Goal: Task Accomplishment & Management: Manage account settings

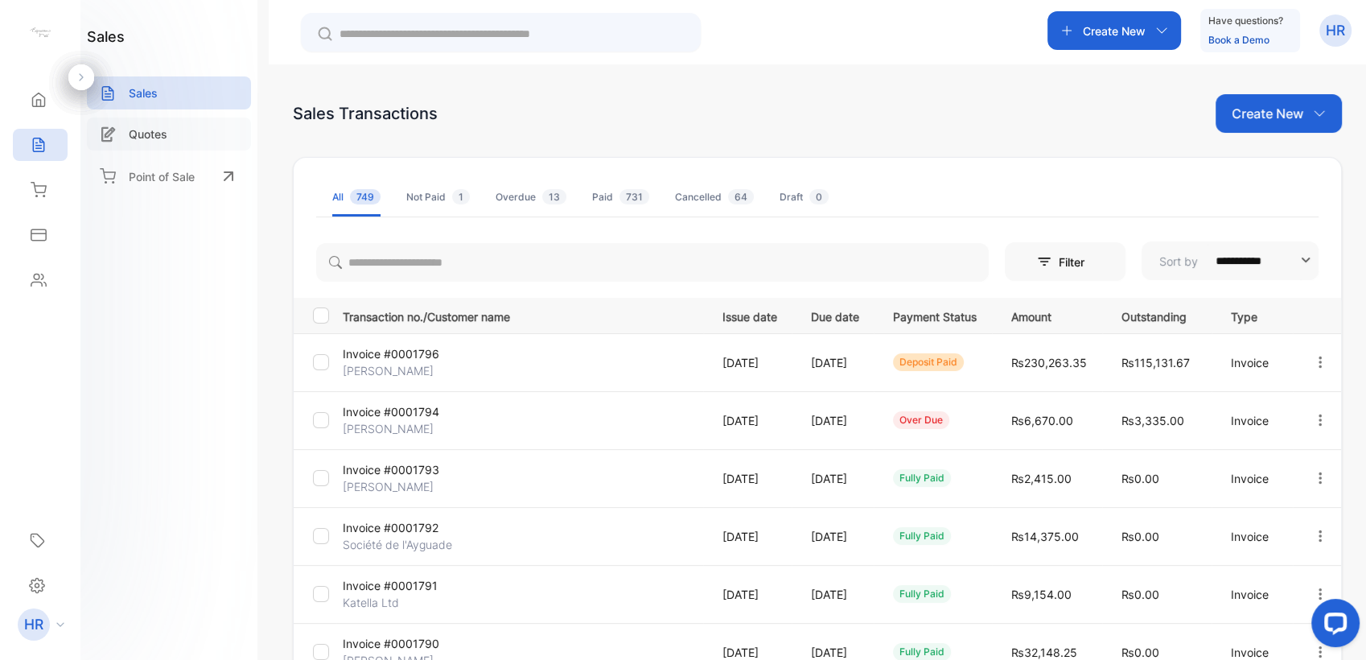
click at [162, 134] on p "Quotes" at bounding box center [148, 133] width 39 height 17
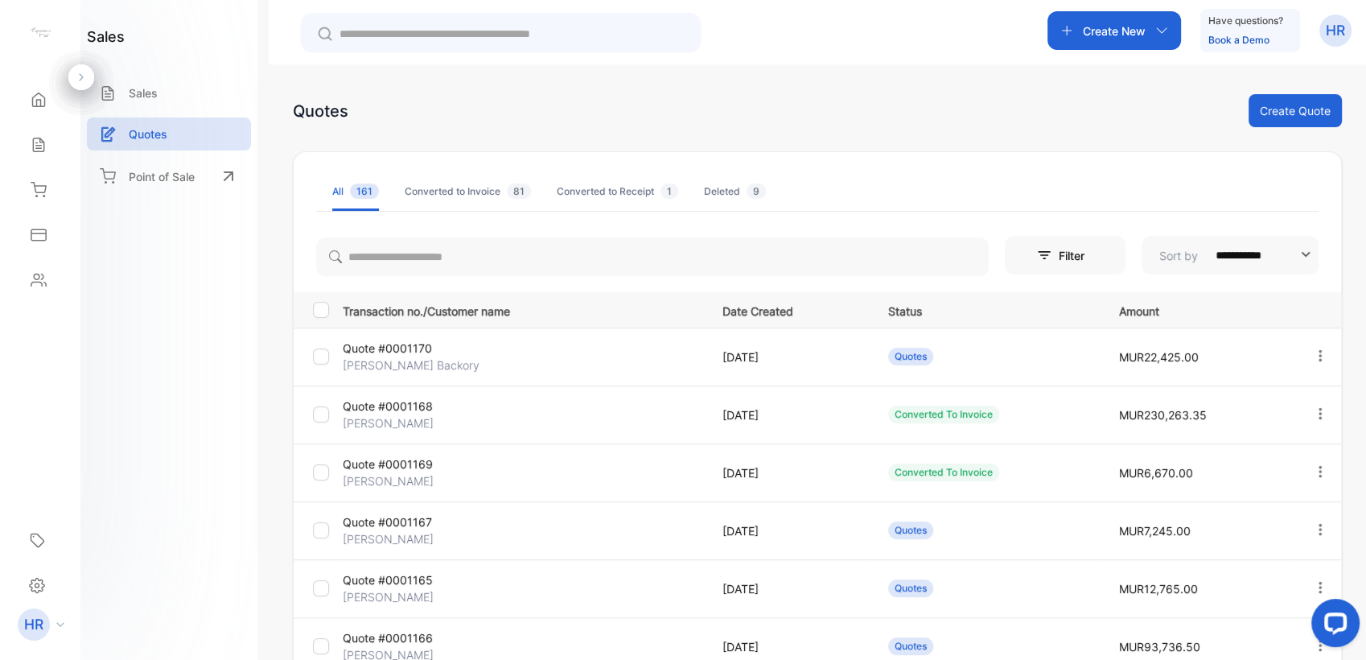
click at [382, 347] on p "Quote #0001170" at bounding box center [403, 347] width 120 height 17
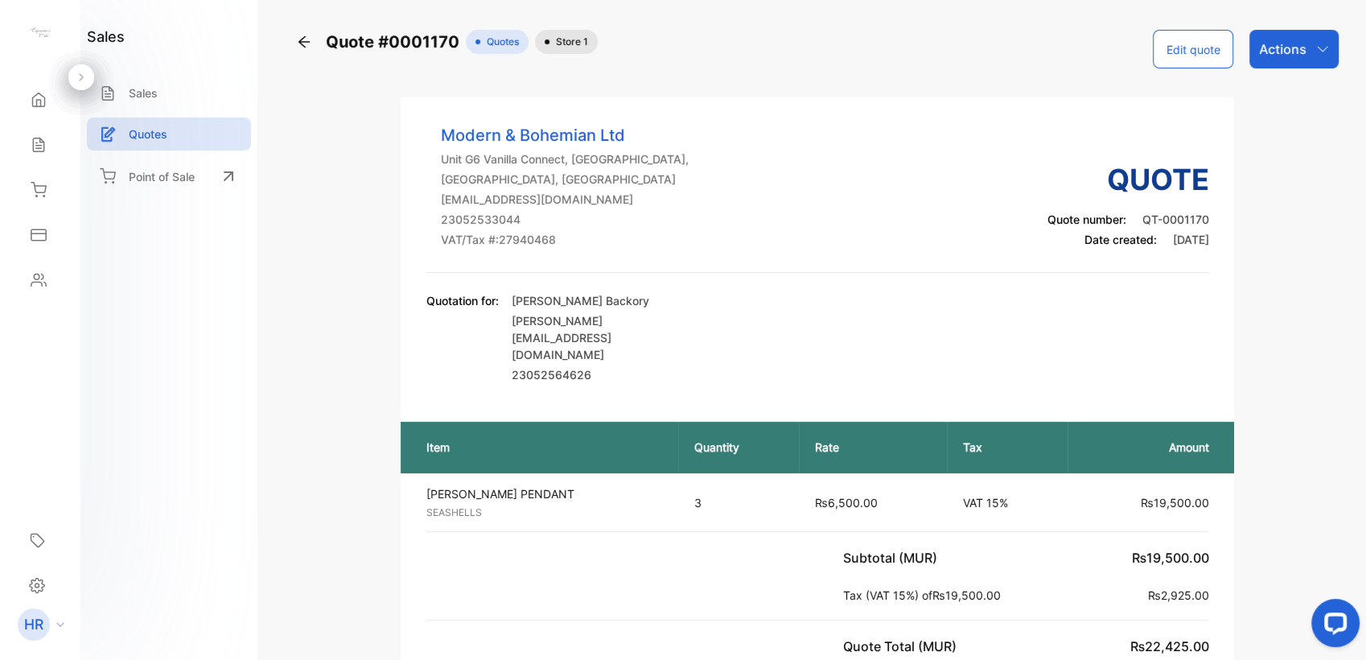
click at [1289, 52] on p "Actions" at bounding box center [1282, 48] width 47 height 19
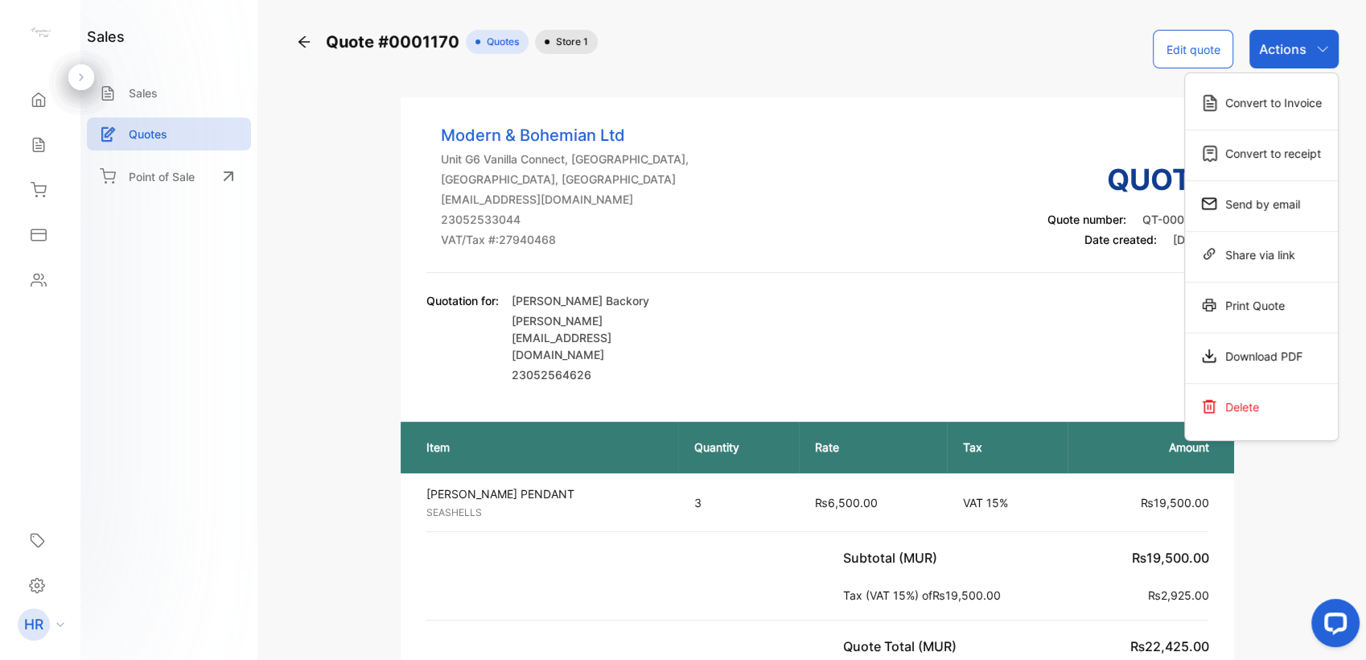
click at [787, 231] on div "Modern & Bohemian Ltd Unit G6 Vanilla Connect, Black River, Black River, Maurit…" at bounding box center [817, 198] width 783 height 150
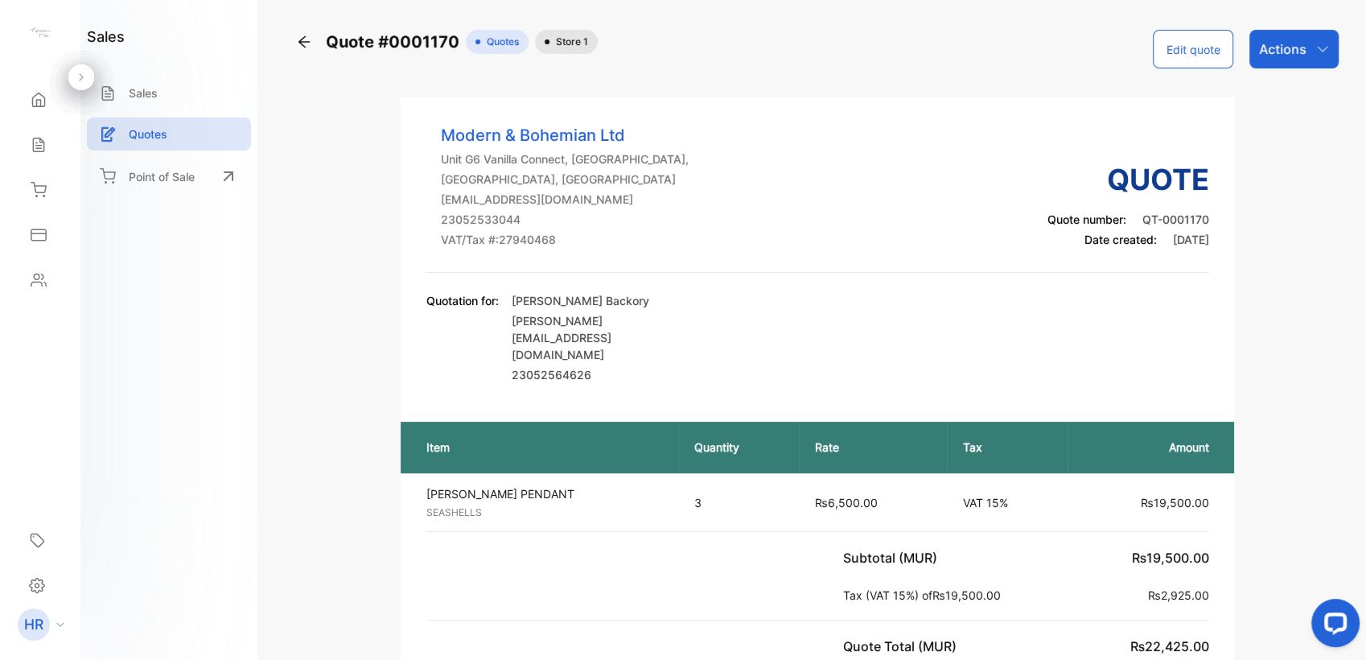
scroll to position [336, 0]
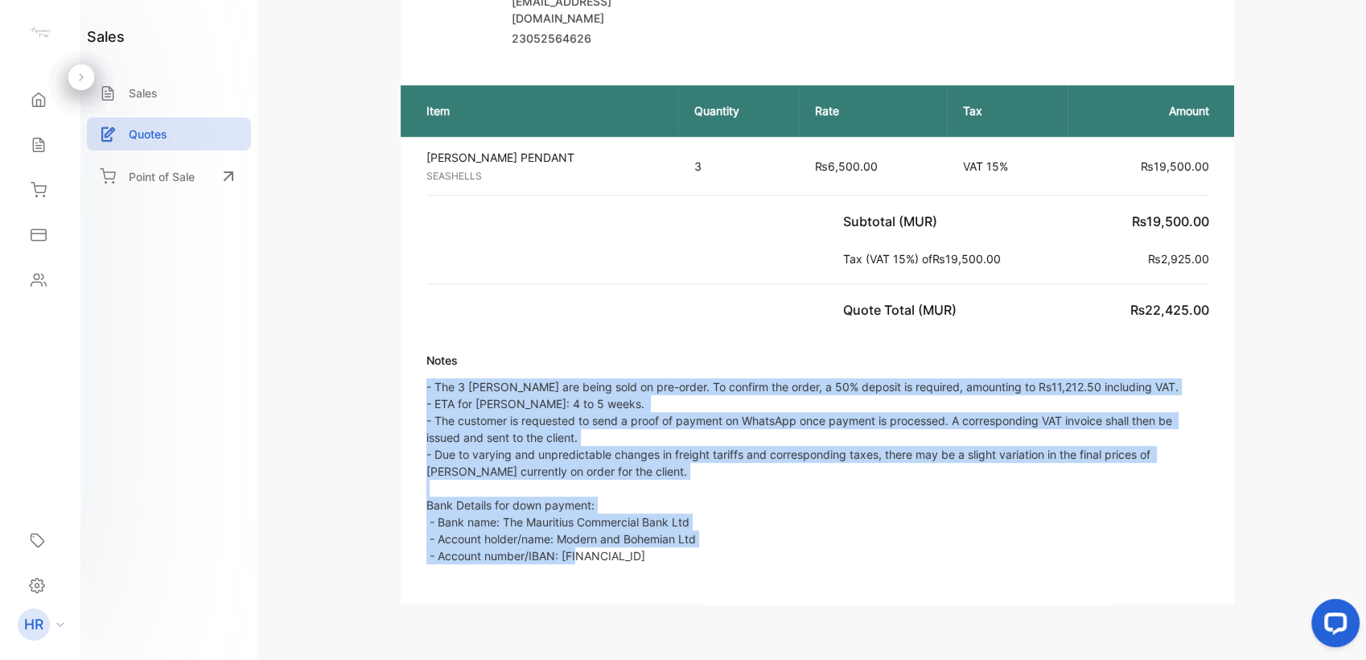
drag, startPoint x: 425, startPoint y: 349, endPoint x: 878, endPoint y: 556, distance: 497.8
click at [878, 556] on div "Modern & Bohemian Ltd Unit G6 Vanilla Connect, Black River, Black River, Maurit…" at bounding box center [818, 182] width 834 height 843
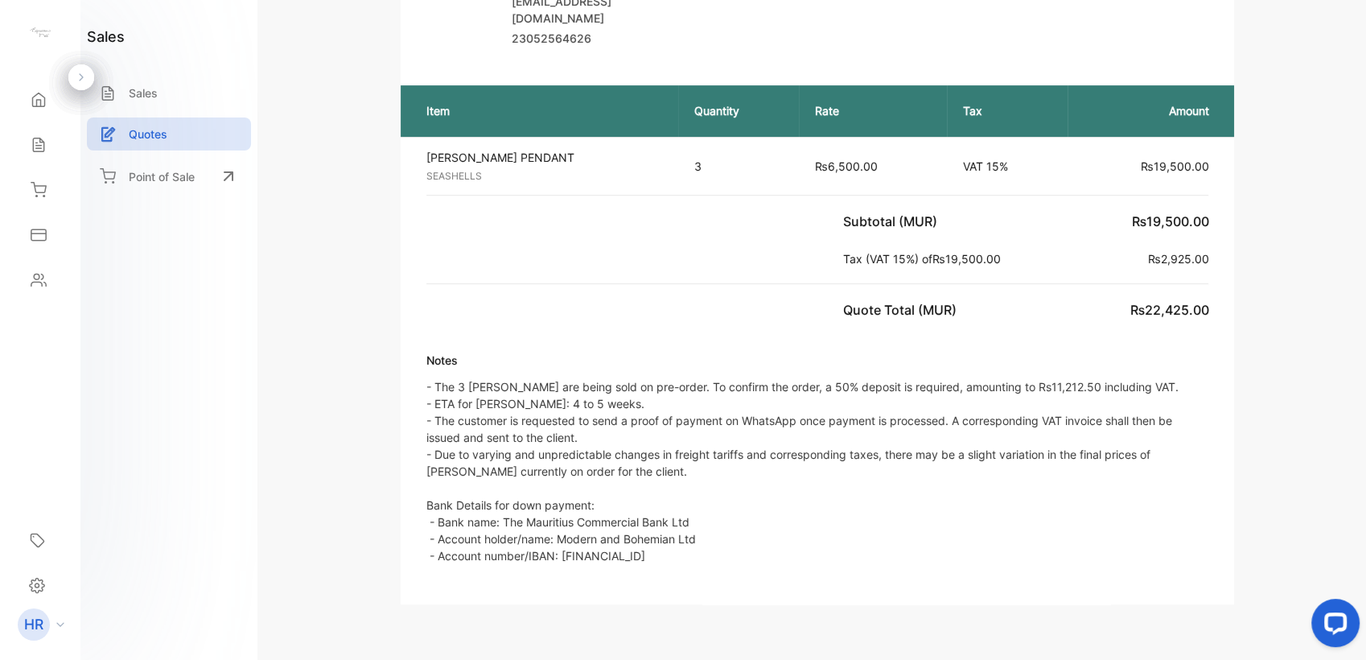
click at [1294, 203] on div "Quote #0001170 Quotes Store 1 Edit quote Actions Modern & Bohemian Ltd Unit G6 …" at bounding box center [817, 149] width 1049 height 910
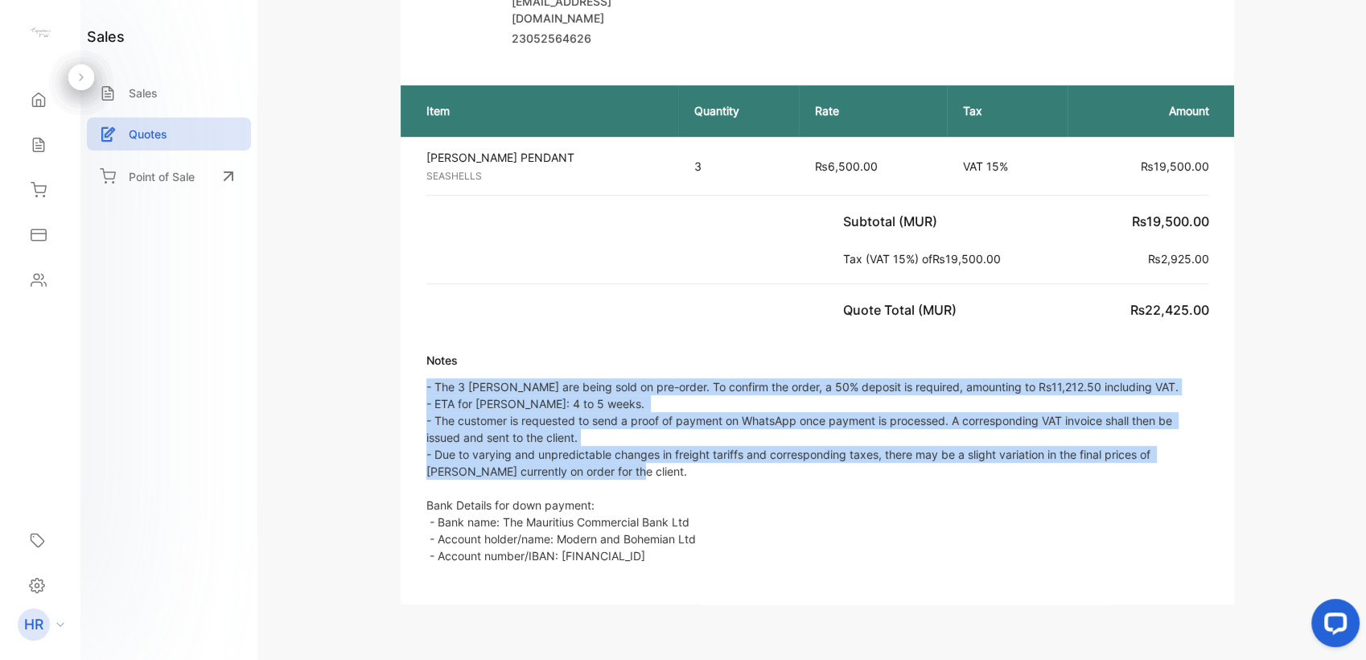
drag, startPoint x: 643, startPoint y: 435, endPoint x: 388, endPoint y: 338, distance: 272.9
click at [388, 338] on div "Quote #0001170 Quotes Store 1 Edit quote Actions Modern & Bohemian Ltd Unit G6 …" at bounding box center [817, 149] width 1049 height 910
copy p "- The 3 Elsa Lamps are being sold on pre-order. To confirm the order, a 50% dep…"
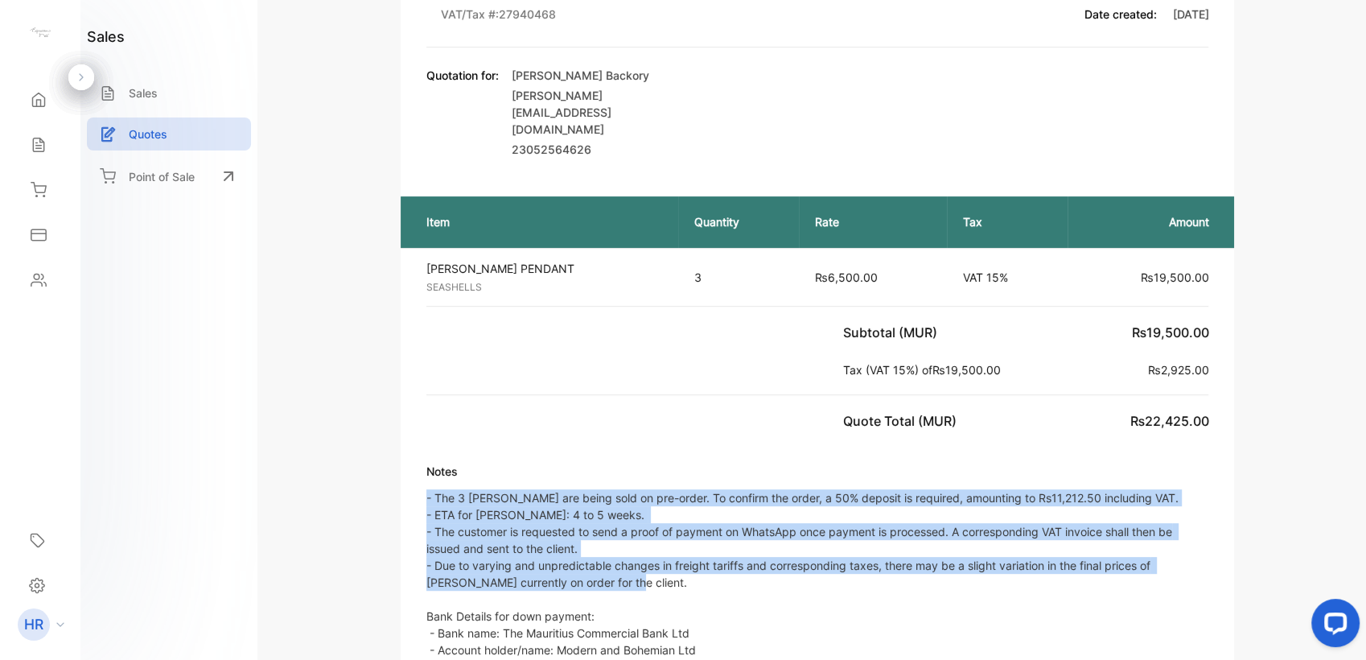
scroll to position [0, 0]
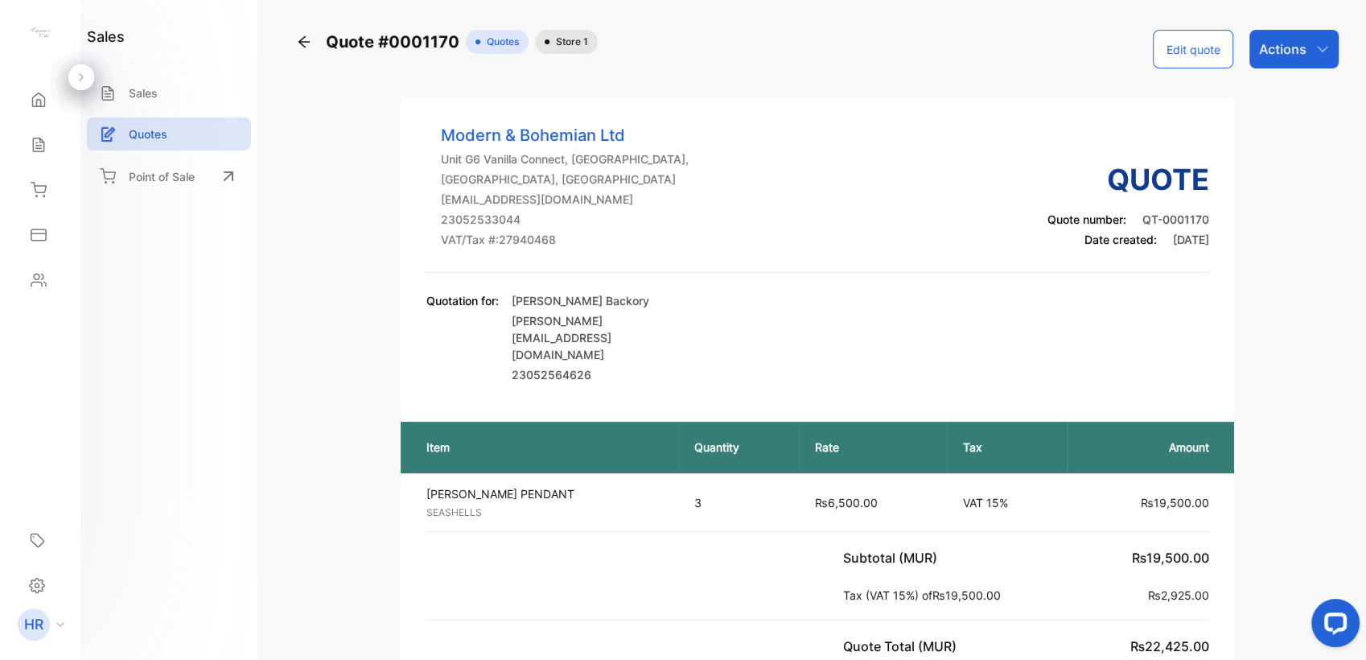
click at [1286, 56] on p "Actions" at bounding box center [1282, 48] width 47 height 19
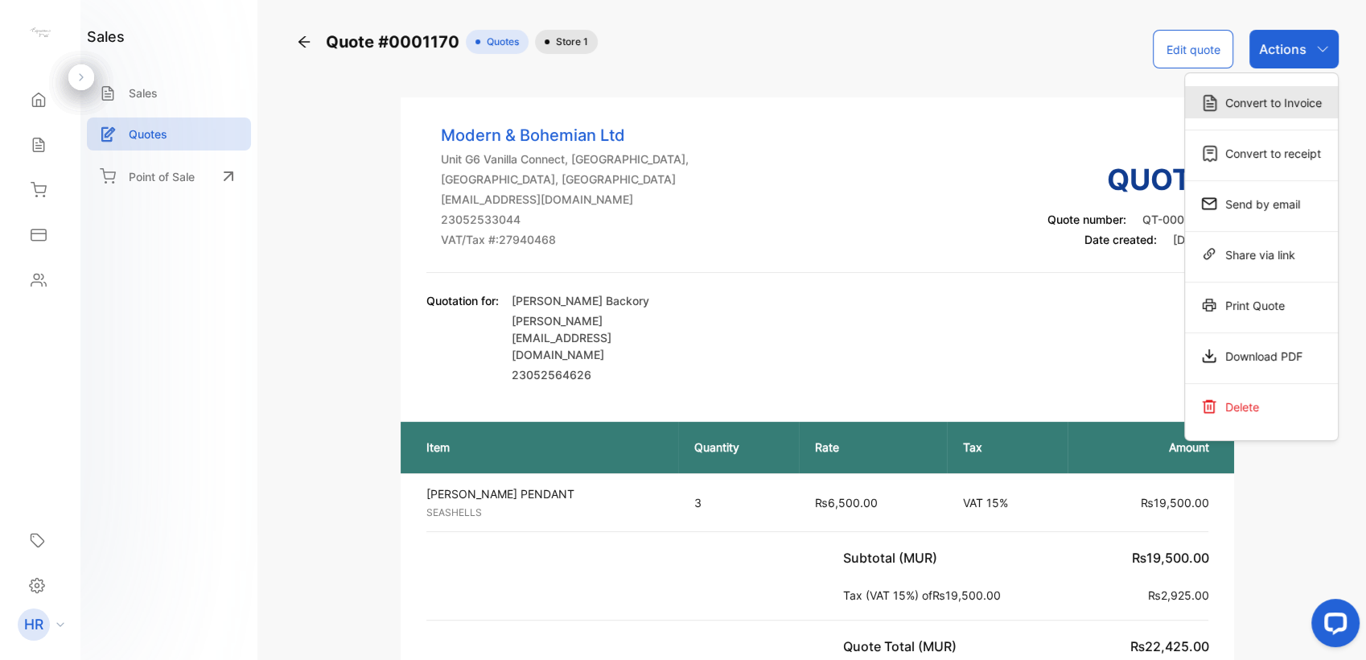
click at [1274, 110] on div "Convert to Invoice" at bounding box center [1261, 102] width 153 height 32
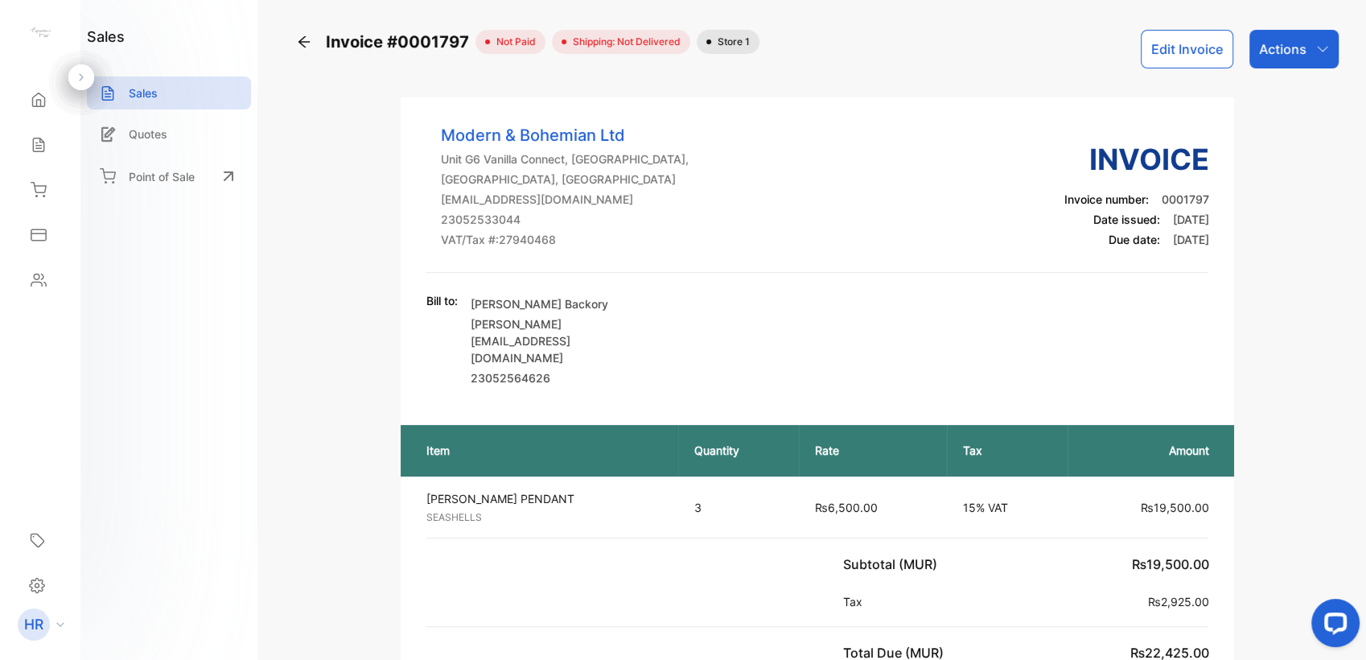
click at [1208, 43] on button "Edit Invoice" at bounding box center [1187, 49] width 92 height 39
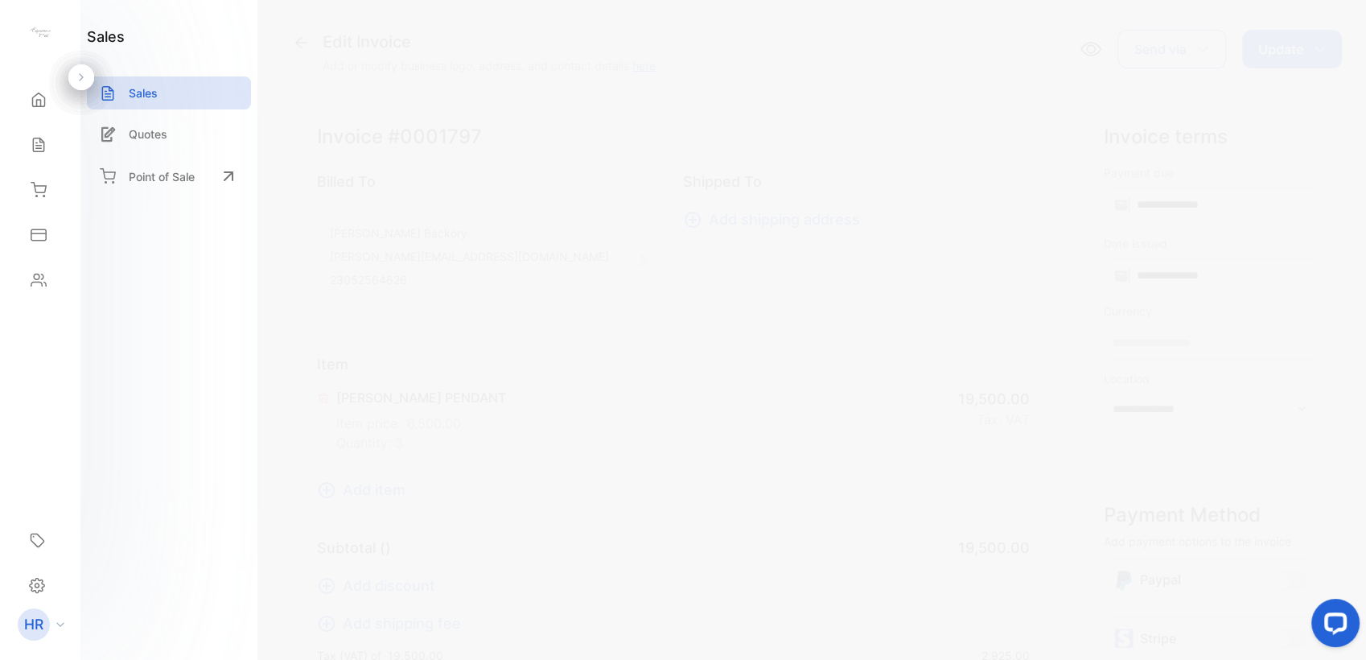
type input "**********"
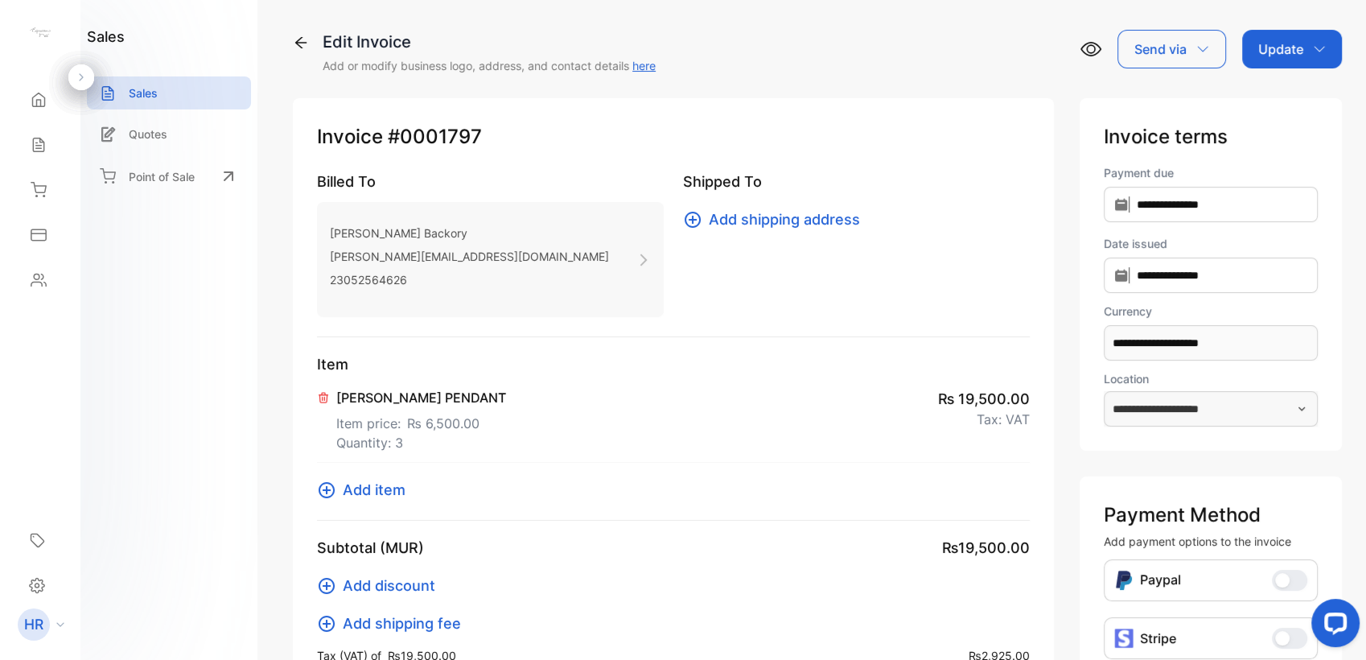
click at [1187, 413] on div "**********" at bounding box center [1210, 274] width 262 height 352
click at [325, 391] on icon at bounding box center [323, 397] width 13 height 13
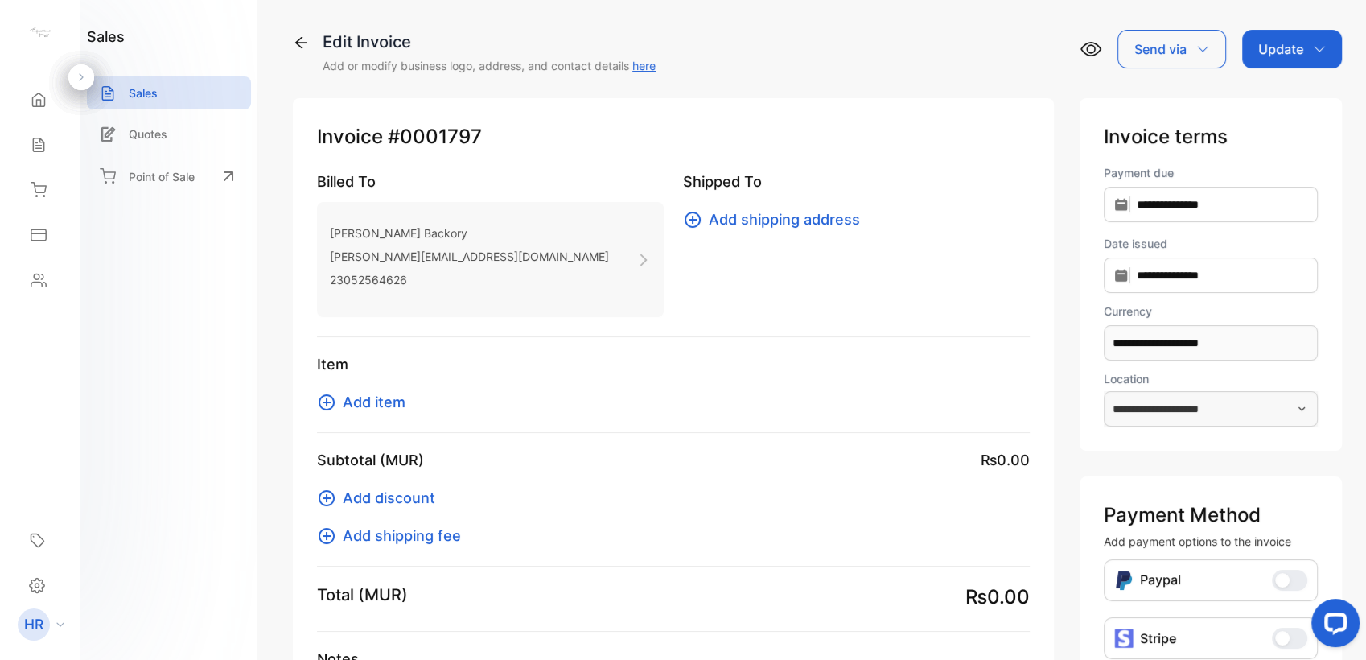
click at [388, 400] on span "Add item" at bounding box center [374, 402] width 63 height 22
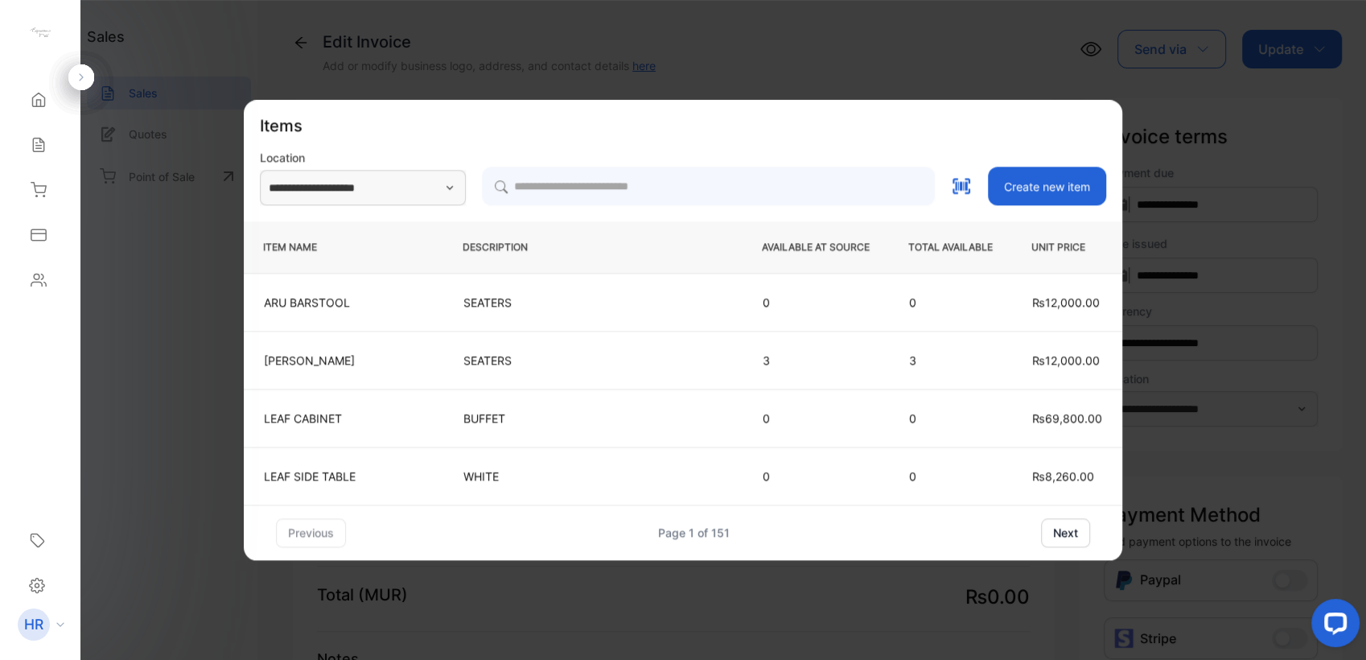
click at [390, 198] on div "**********" at bounding box center [683, 185] width 846 height 39
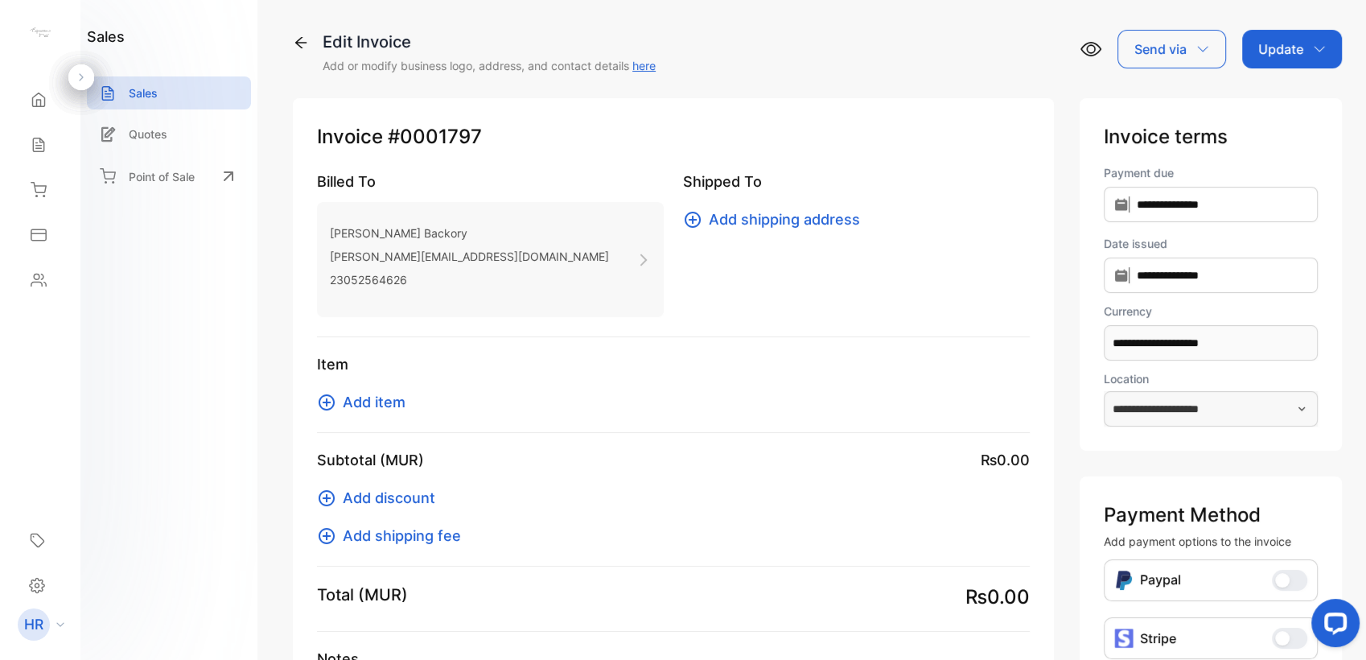
click at [1178, 412] on div "**********" at bounding box center [1210, 274] width 262 height 352
click at [1178, 413] on div "**********" at bounding box center [1210, 274] width 262 height 352
click at [694, 368] on p "Item" at bounding box center [673, 364] width 713 height 22
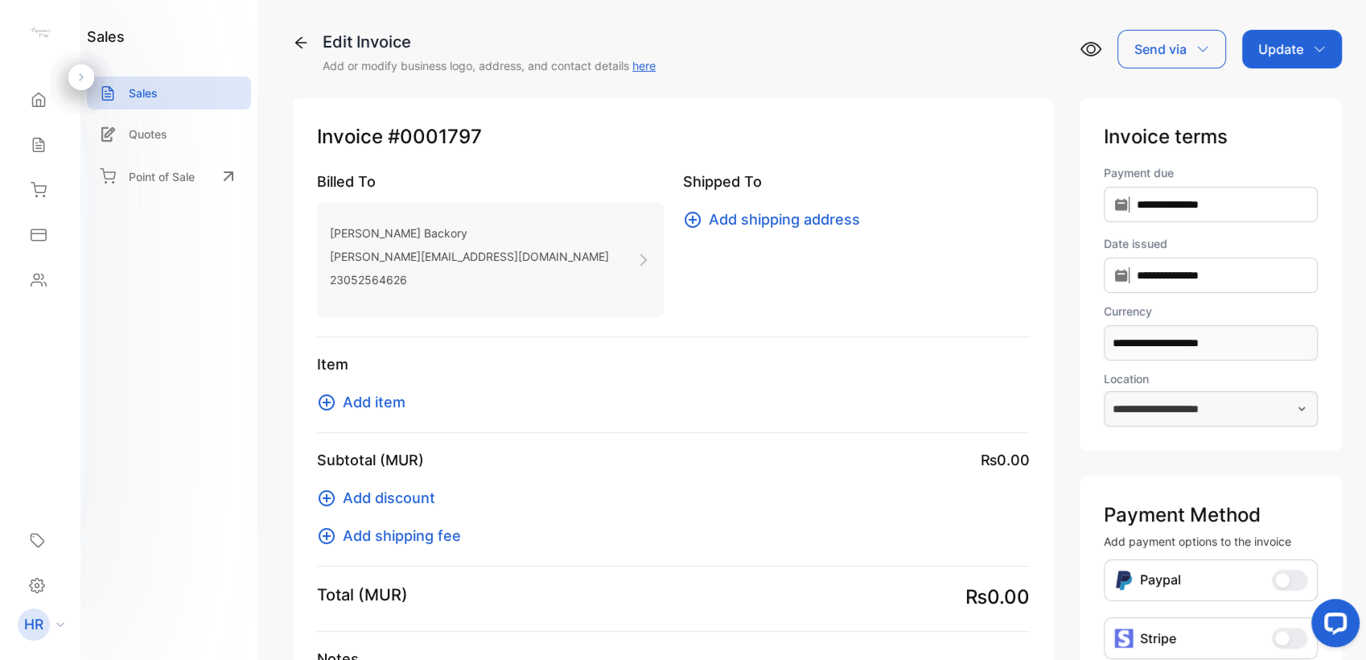
click at [694, 368] on p "Item" at bounding box center [673, 364] width 713 height 22
click at [577, 372] on p "Item" at bounding box center [673, 364] width 713 height 22
click at [578, 372] on p "Item" at bounding box center [673, 364] width 713 height 22
drag, startPoint x: 578, startPoint y: 372, endPoint x: 372, endPoint y: 367, distance: 205.2
click at [372, 367] on p "Item" at bounding box center [673, 364] width 713 height 22
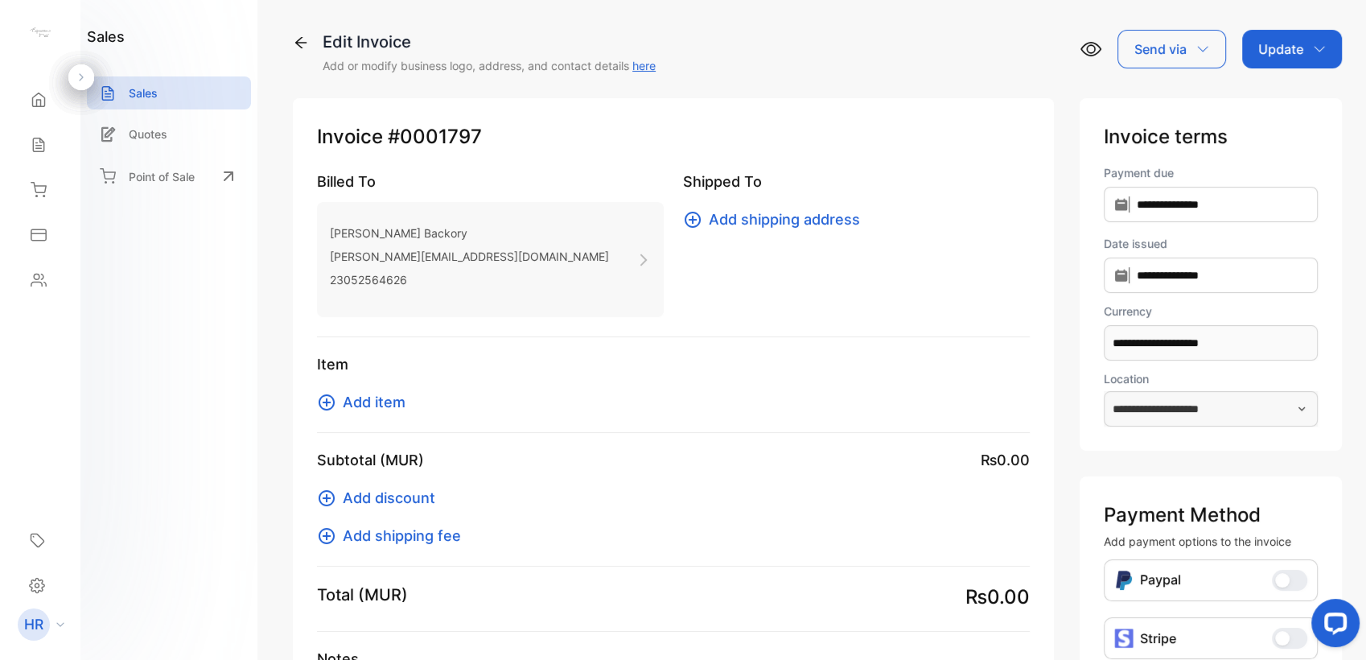
click at [296, 37] on icon at bounding box center [301, 43] width 16 height 16
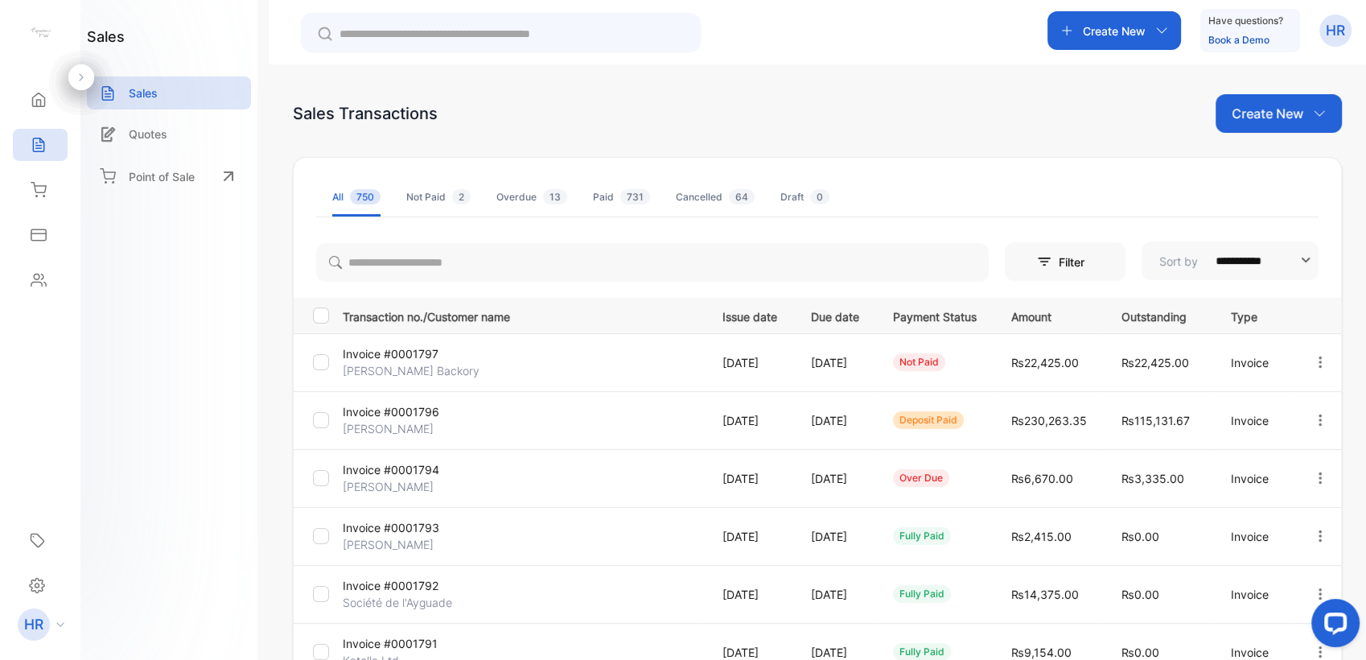
click at [421, 351] on p "Invoice #0001797" at bounding box center [403, 353] width 120 height 17
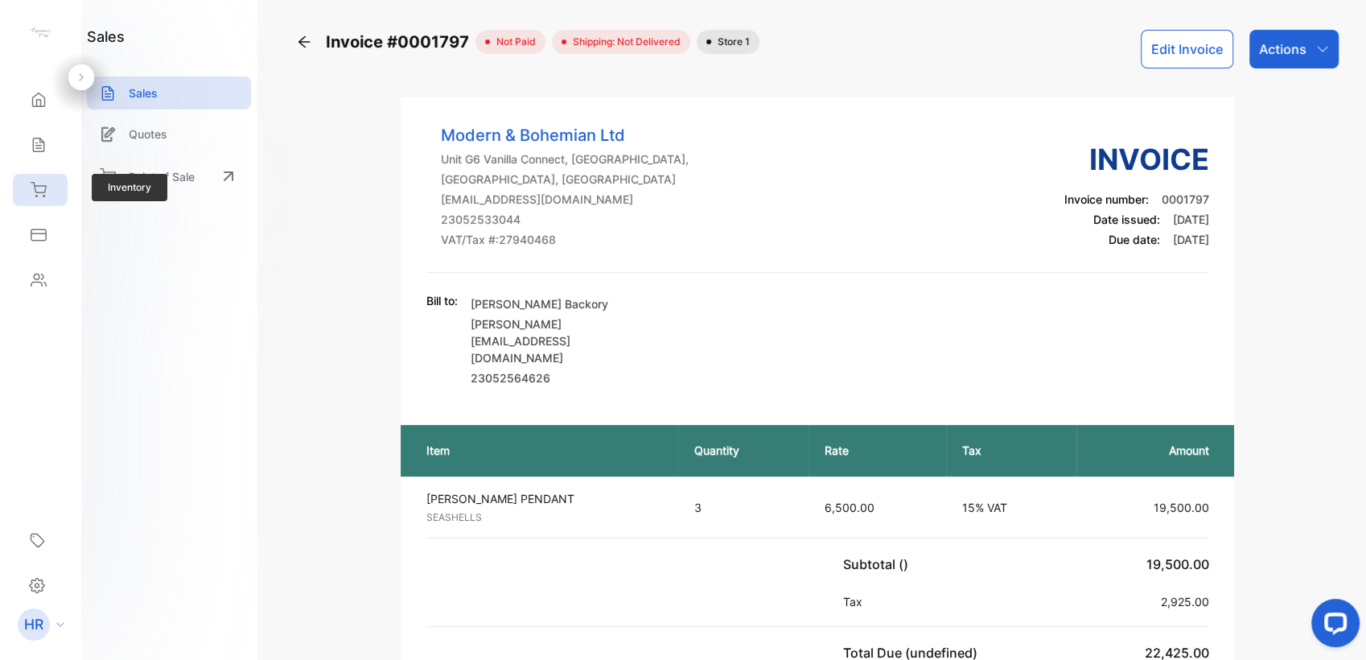
click at [28, 205] on div "Inventory" at bounding box center [40, 190] width 55 height 32
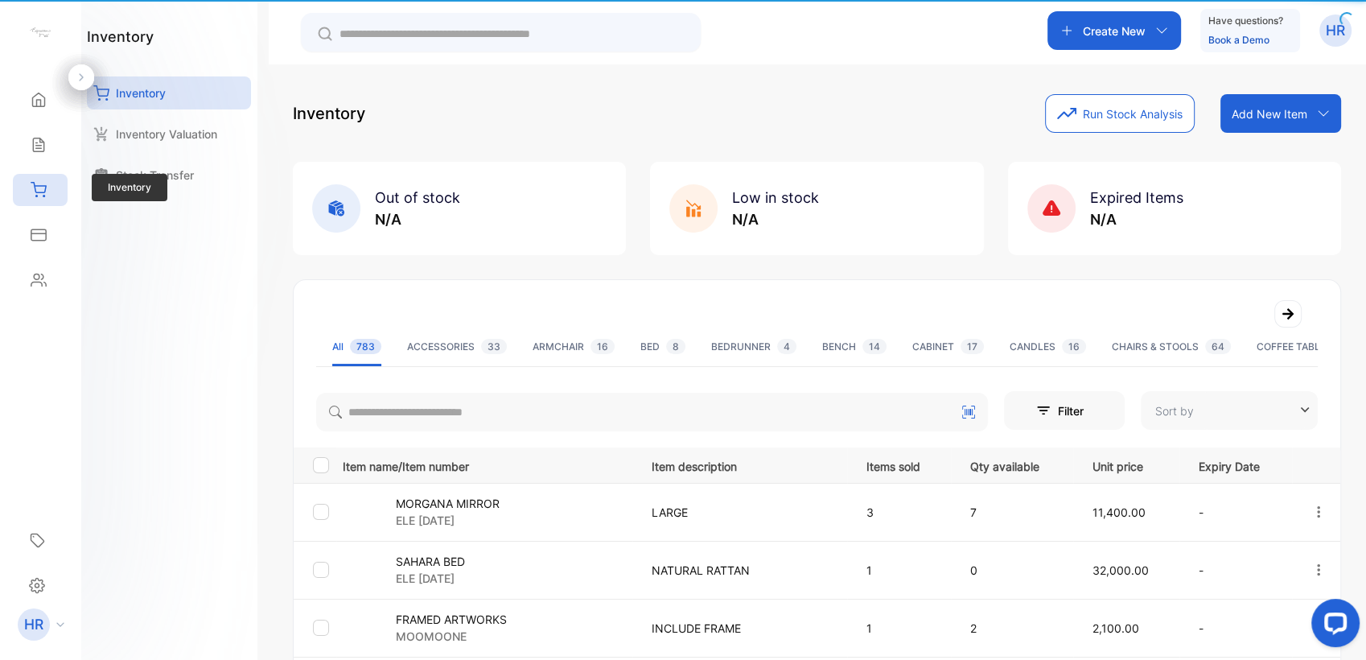
type input "**********"
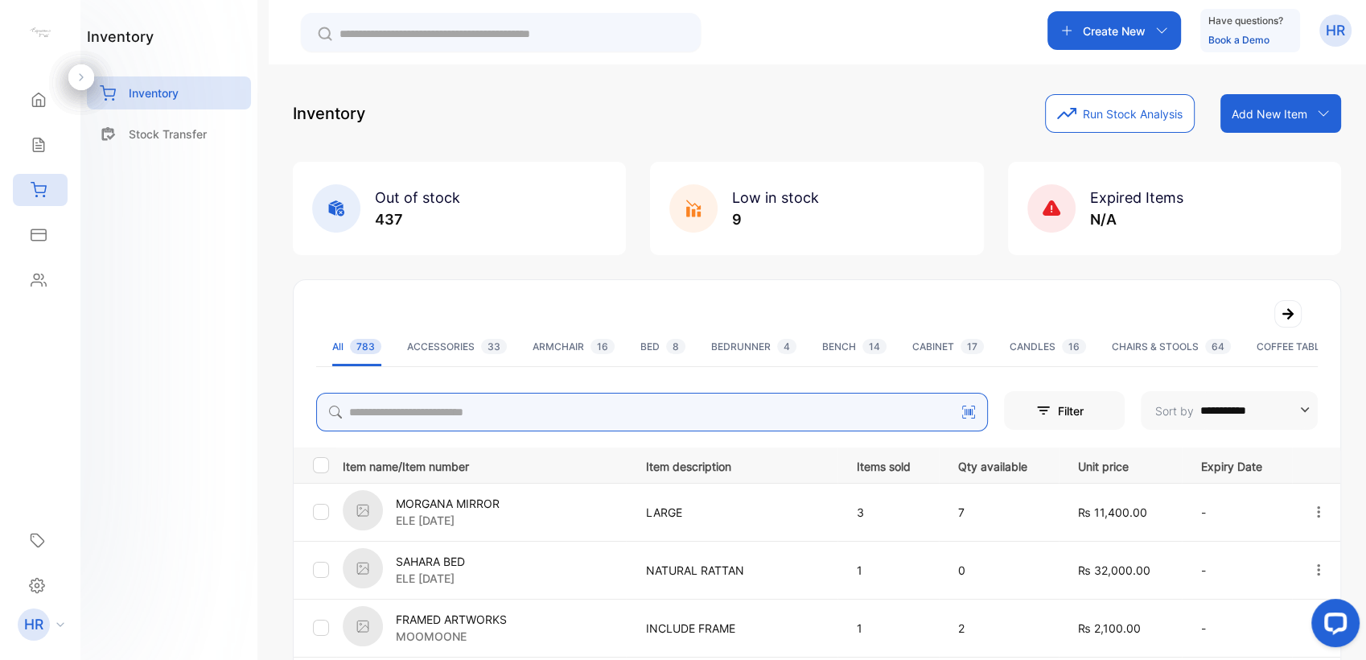
click at [436, 402] on input "search" at bounding box center [652, 412] width 672 height 39
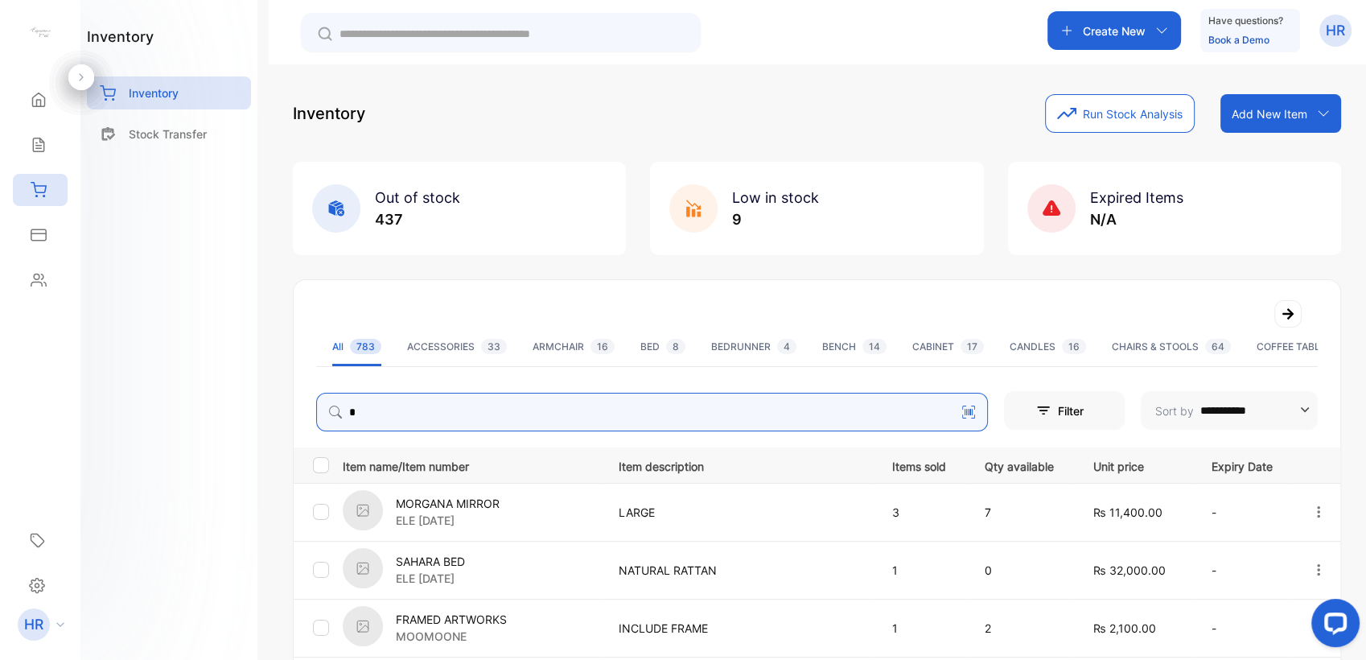
type input "****"
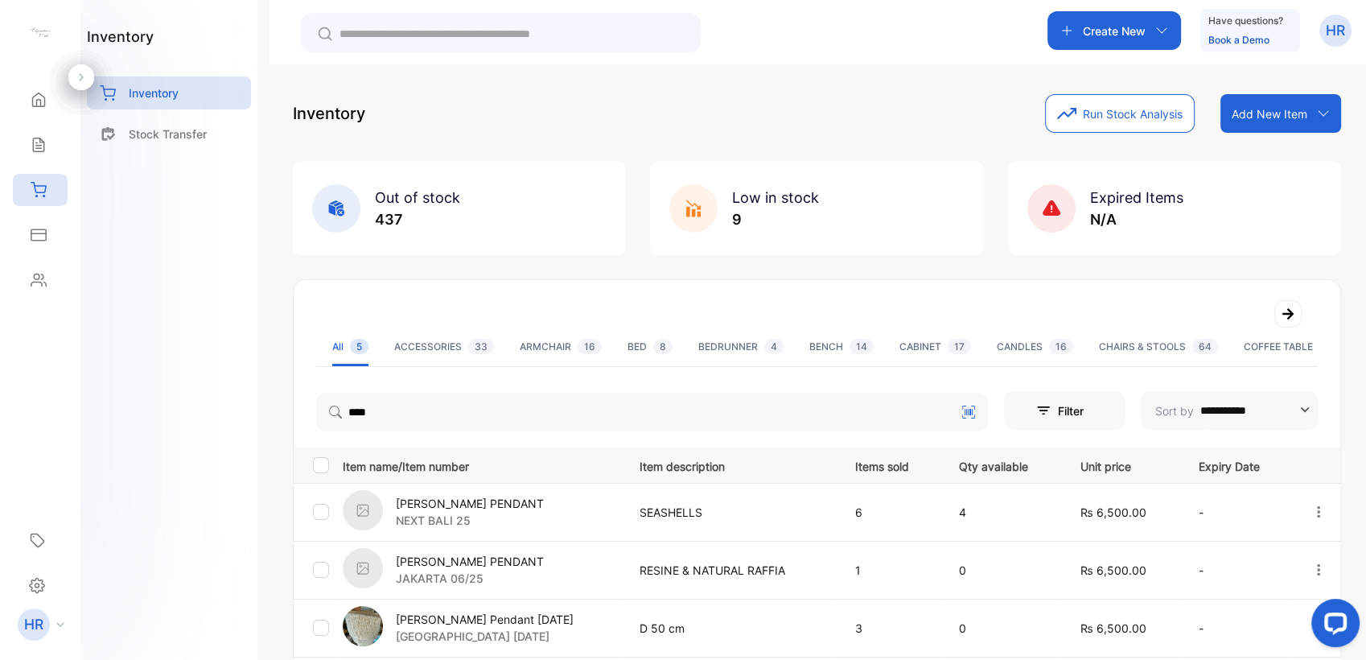
click at [403, 499] on p "[PERSON_NAME] PENDANT" at bounding box center [470, 503] width 148 height 17
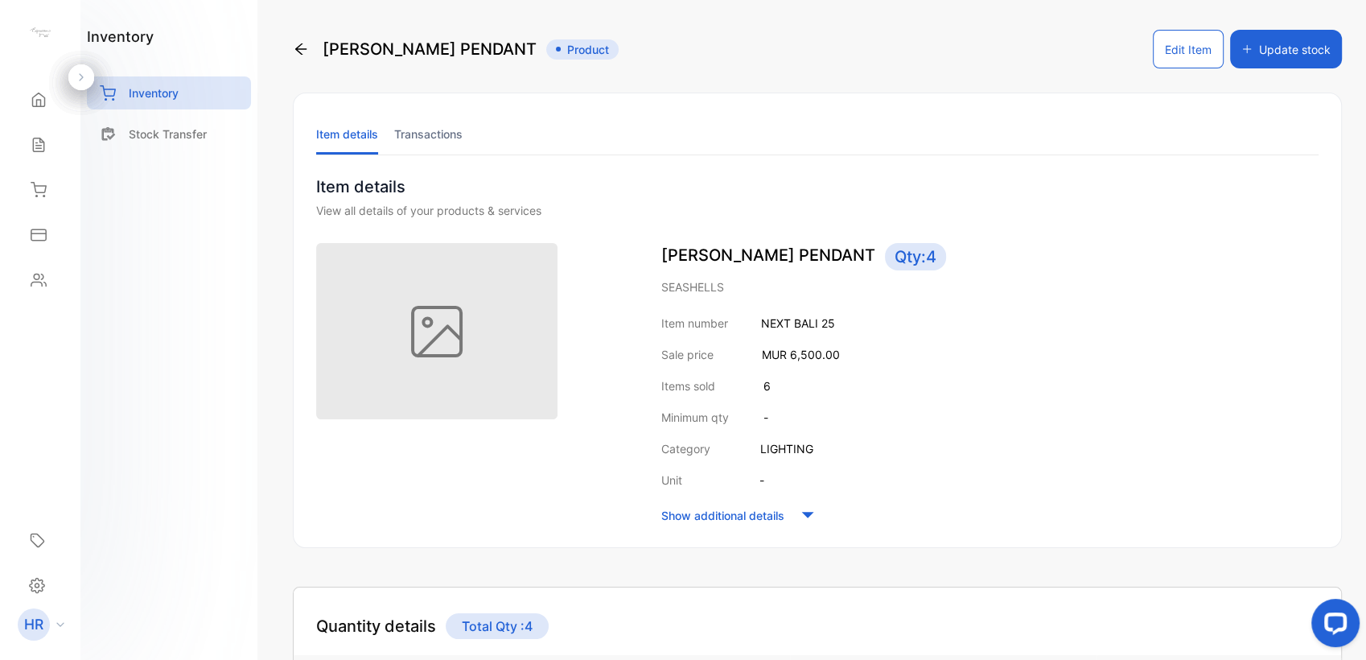
click at [430, 136] on li "Transactions" at bounding box center [428, 133] width 68 height 41
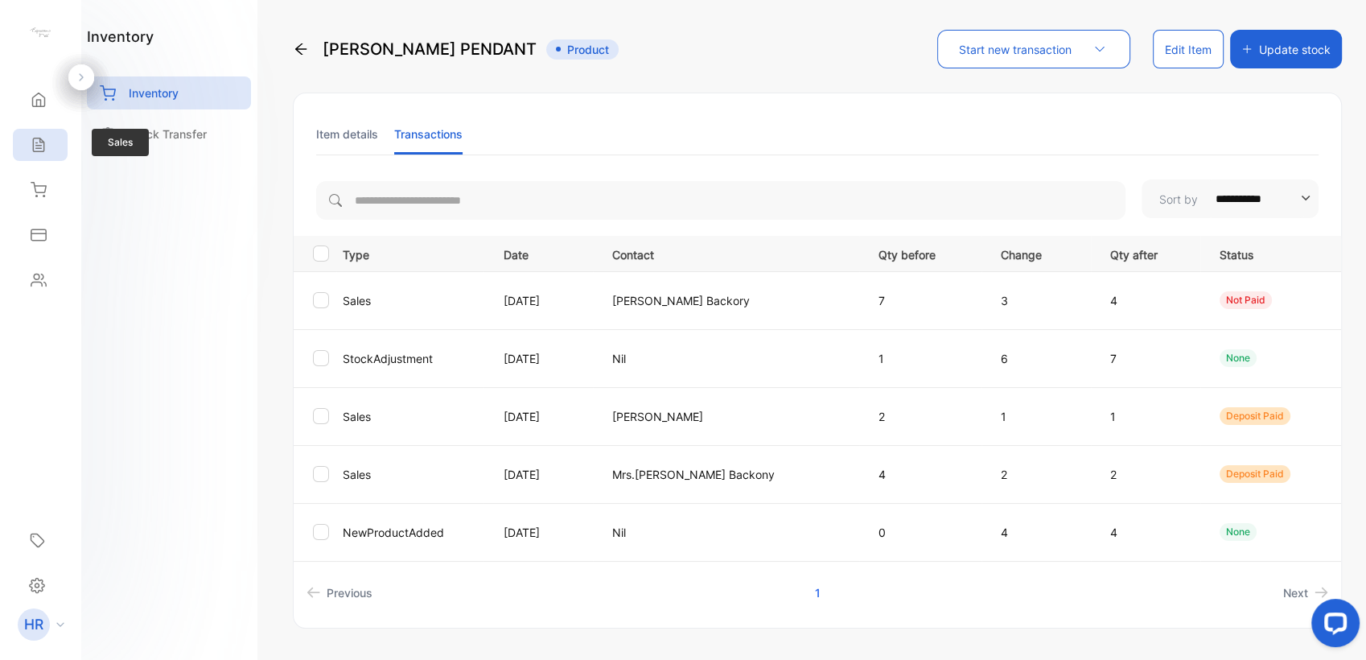
click at [29, 148] on div "Sales" at bounding box center [36, 145] width 21 height 16
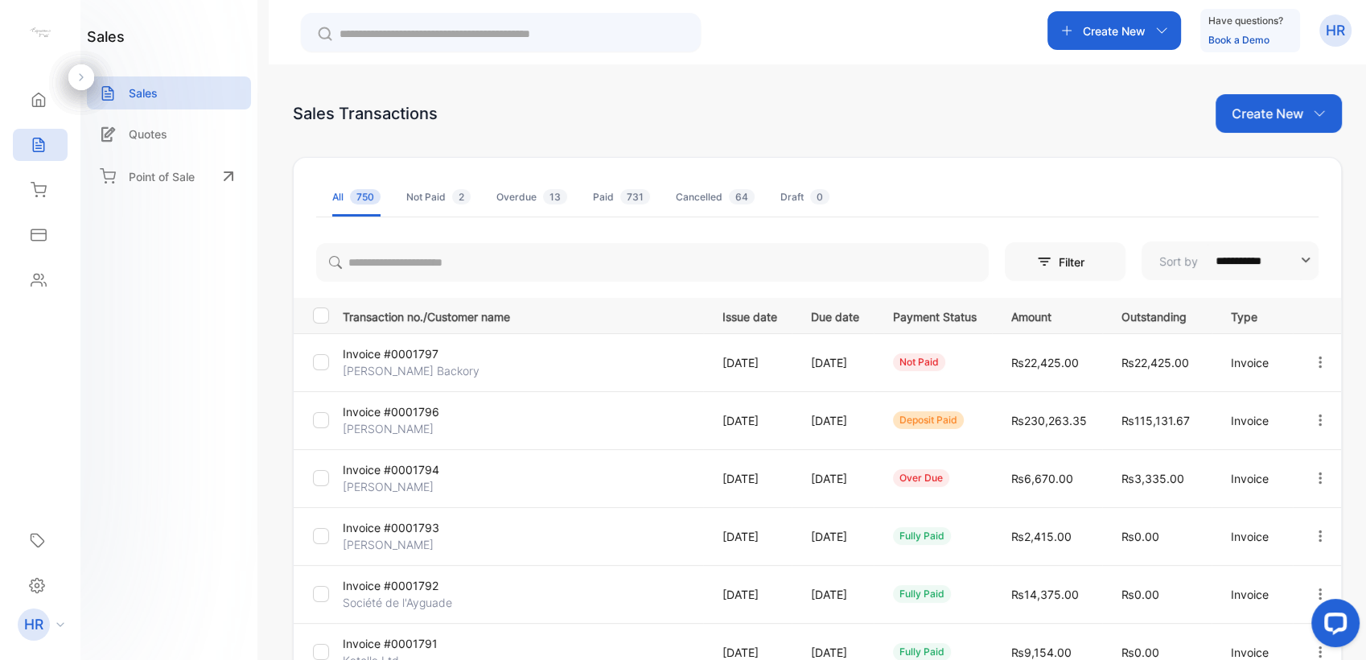
click at [393, 351] on p "Invoice #0001797" at bounding box center [403, 353] width 120 height 17
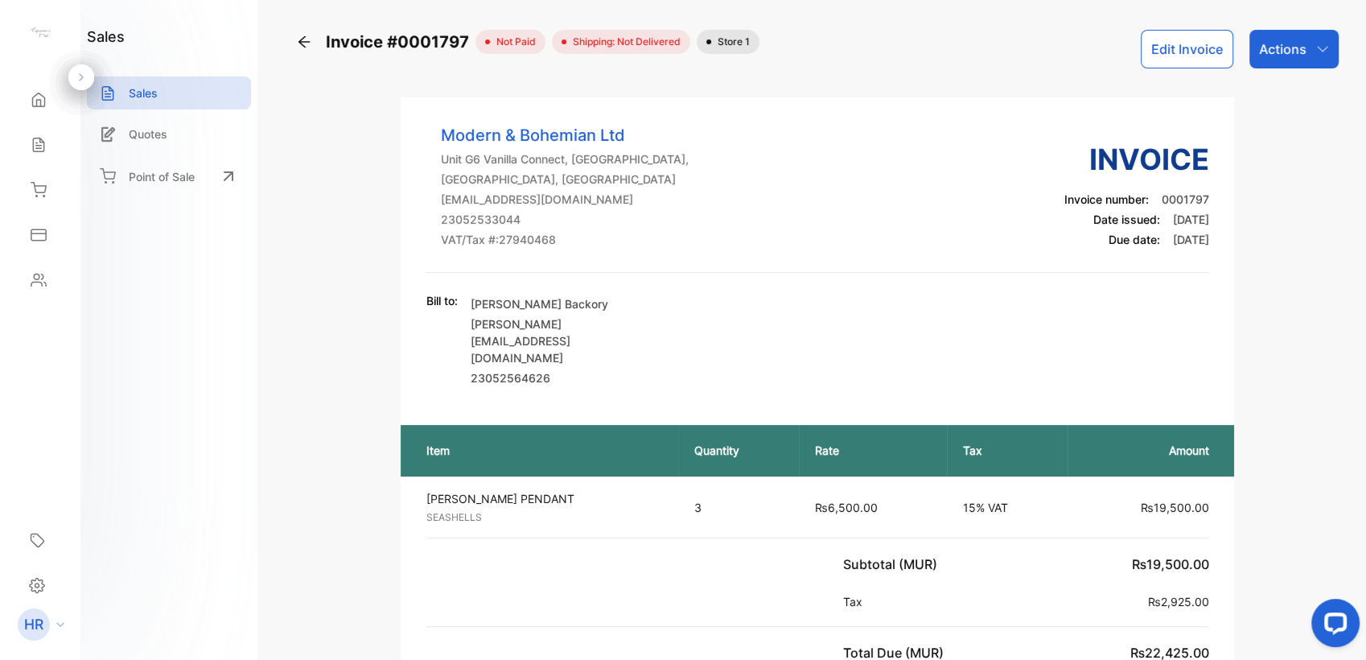
click at [1298, 51] on p "Actions" at bounding box center [1282, 48] width 47 height 19
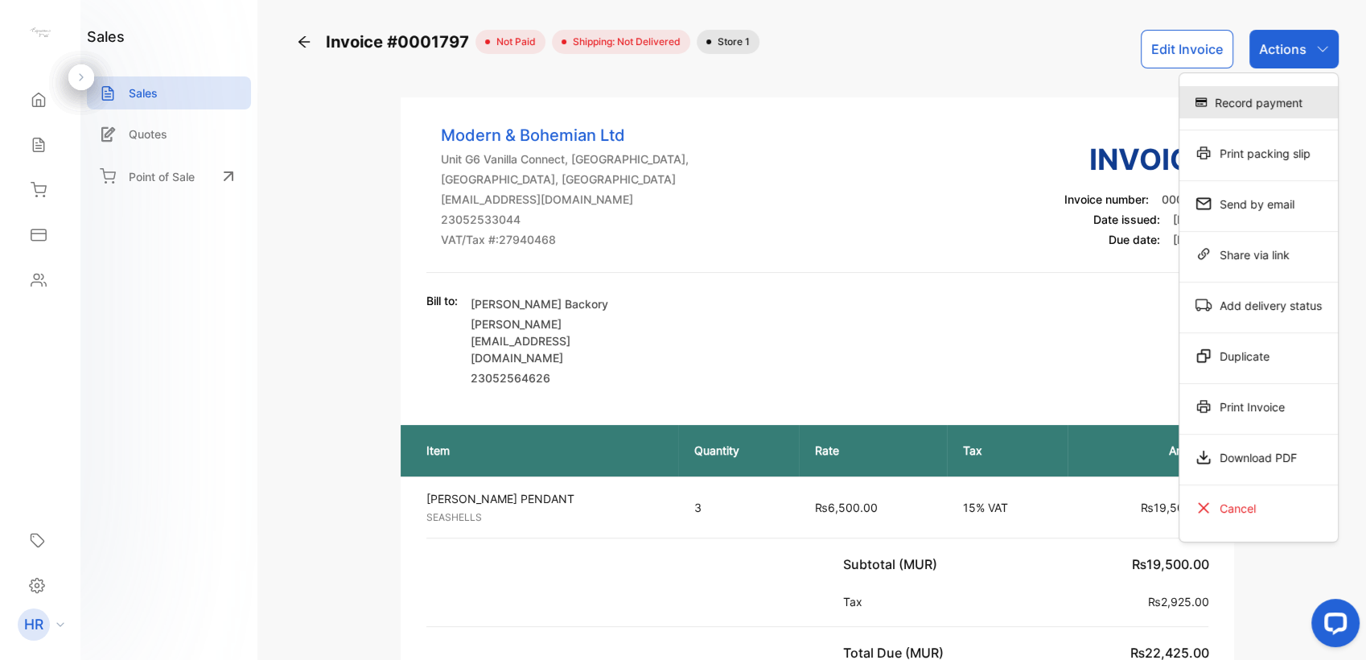
click at [1226, 99] on div "Record payment" at bounding box center [1258, 102] width 158 height 32
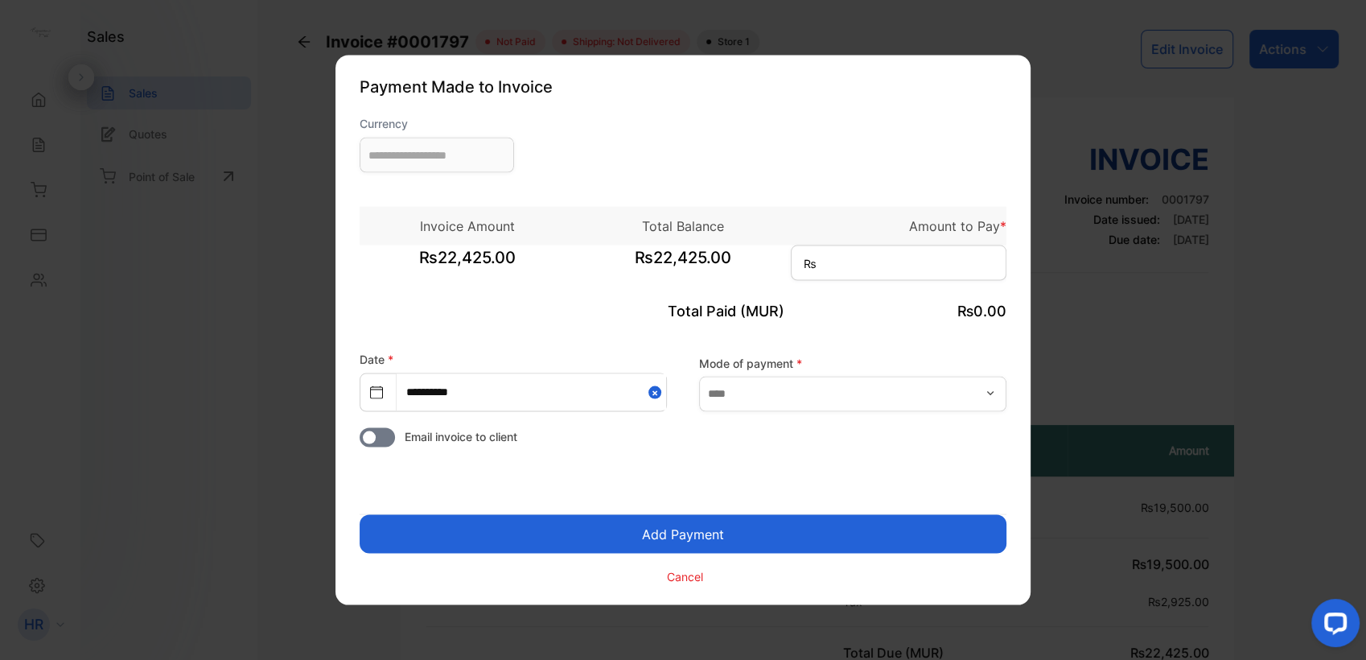
type input "**********"
drag, startPoint x: 135, startPoint y: 361, endPoint x: 167, endPoint y: 350, distance: 34.1
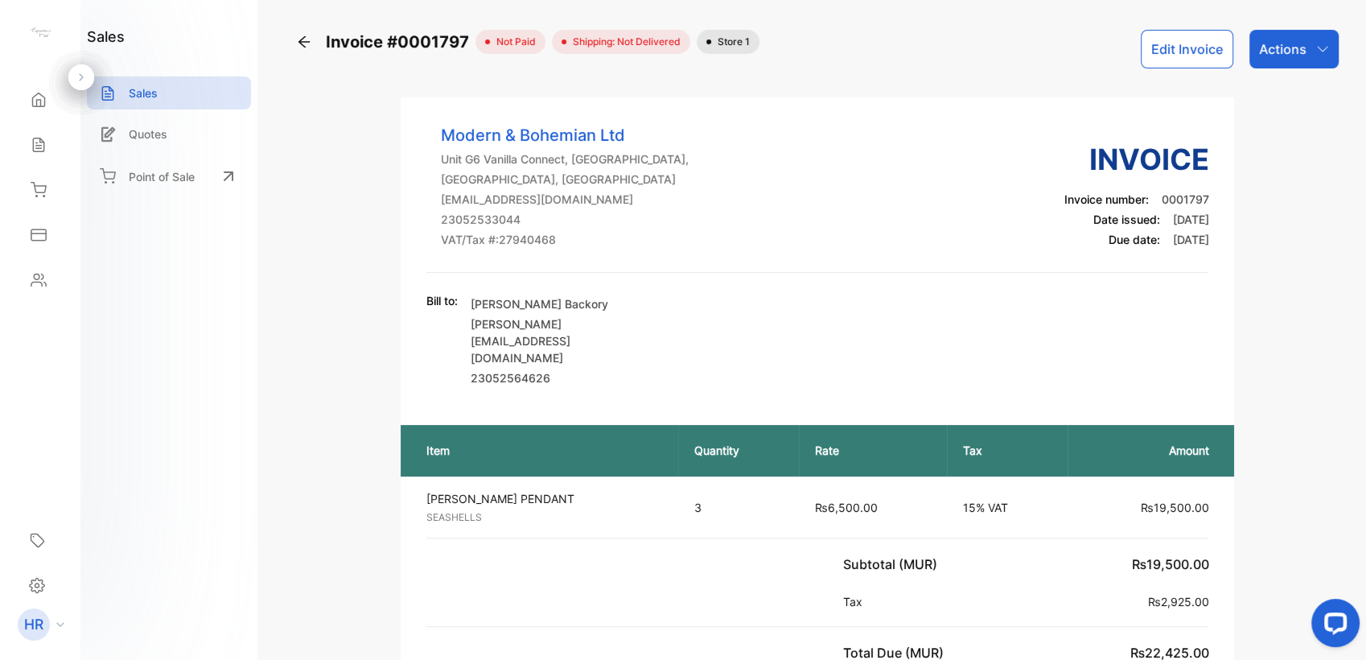
click at [1302, 50] on div "Actions" at bounding box center [1293, 49] width 89 height 39
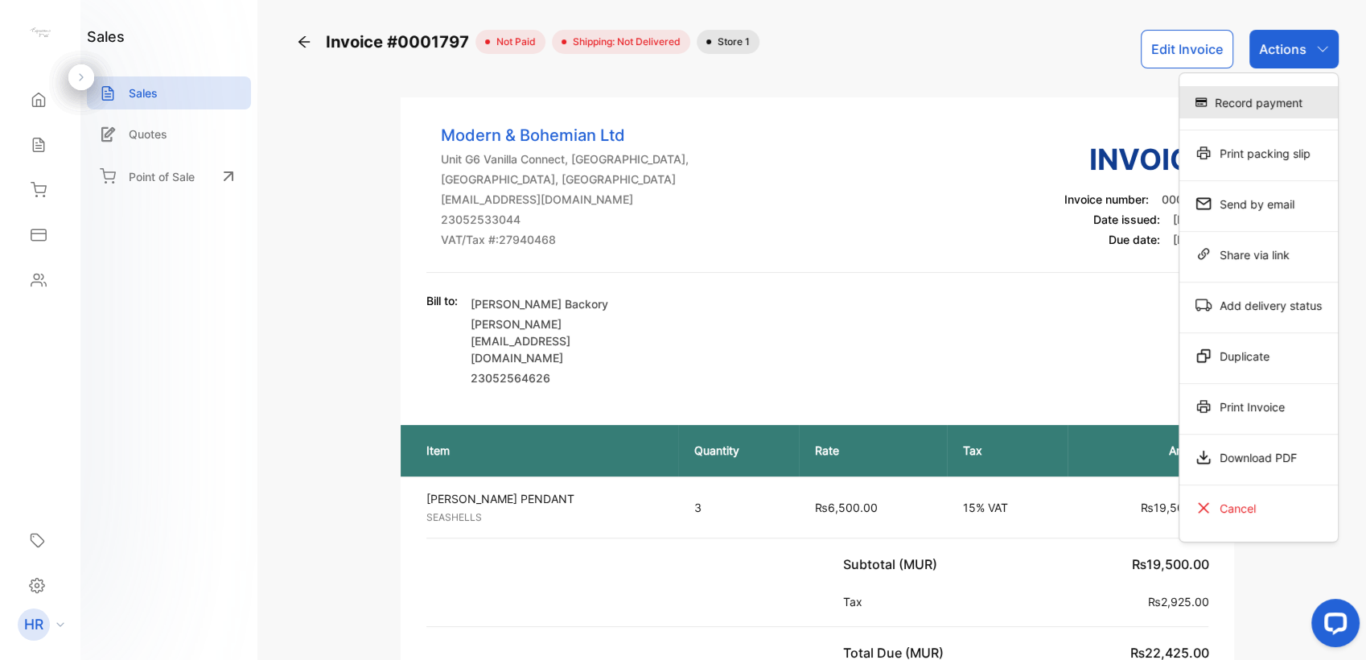
click at [1252, 93] on div "Record payment" at bounding box center [1258, 102] width 158 height 32
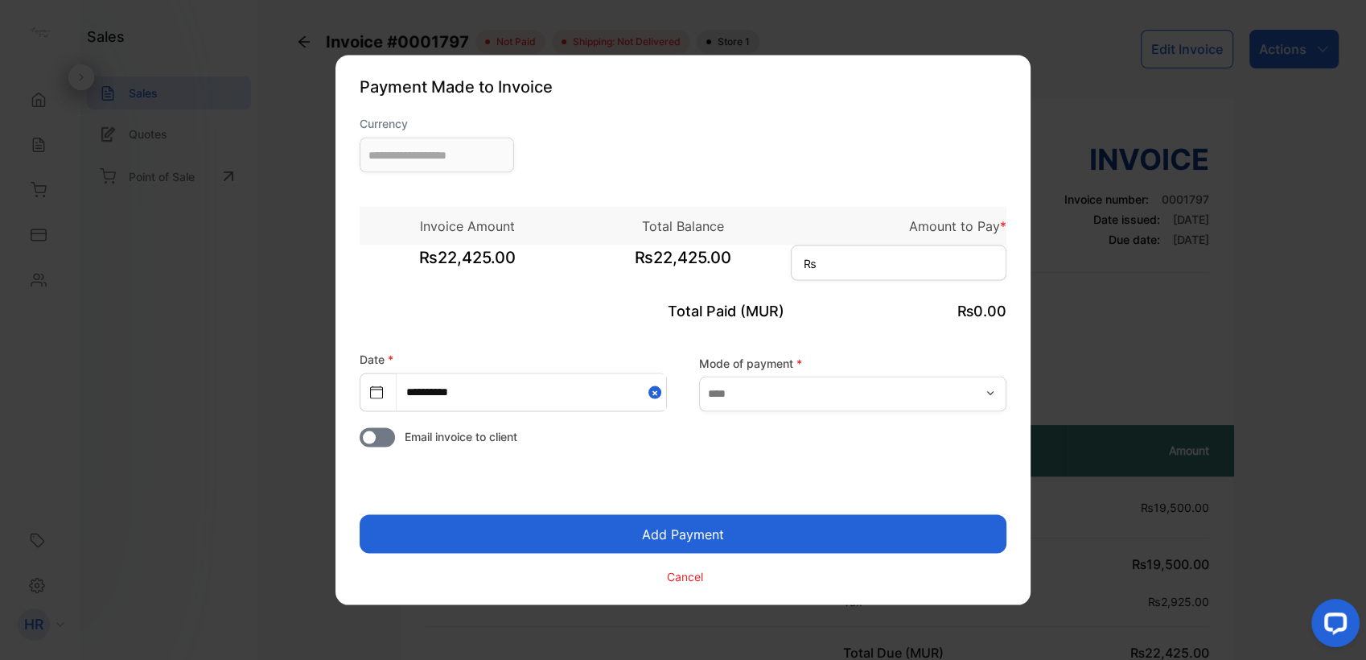
type input "**********"
click at [914, 273] on input at bounding box center [899, 262] width 216 height 35
type input "******"
click at [914, 397] on input "text" at bounding box center [852, 393] width 307 height 35
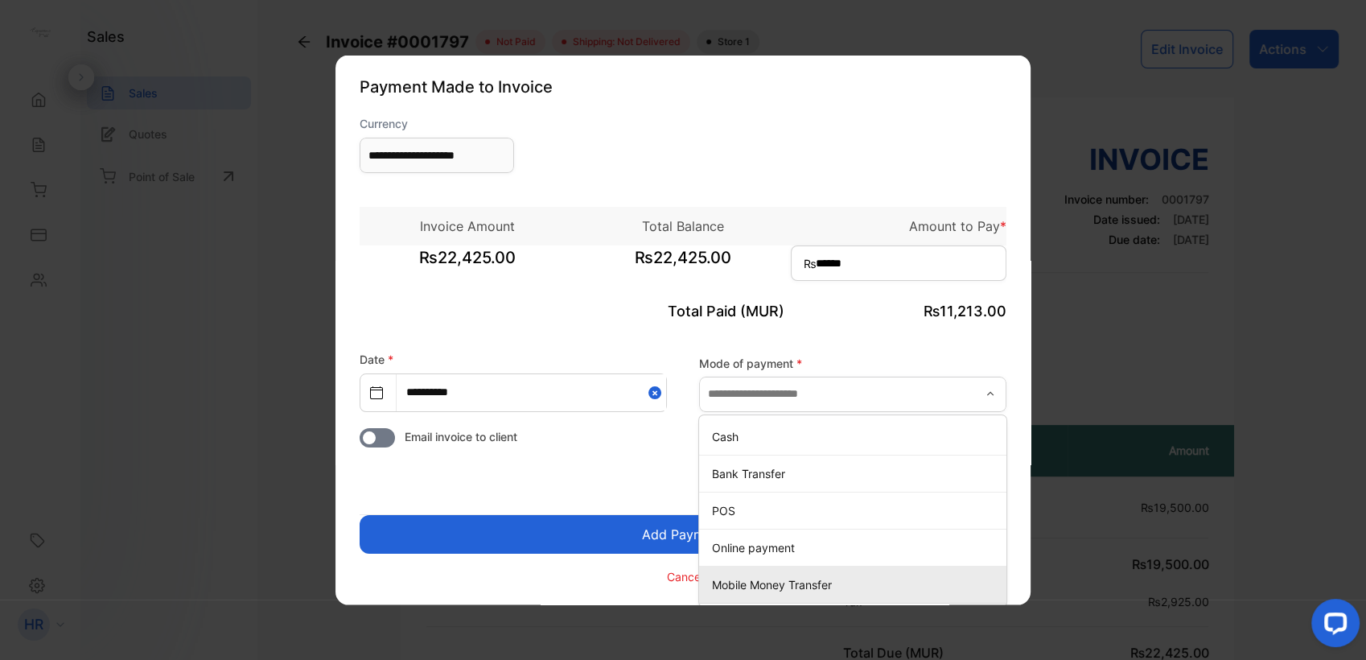
click at [841, 583] on p "Mobile Money Transfer" at bounding box center [856, 583] width 288 height 17
type input "**********"
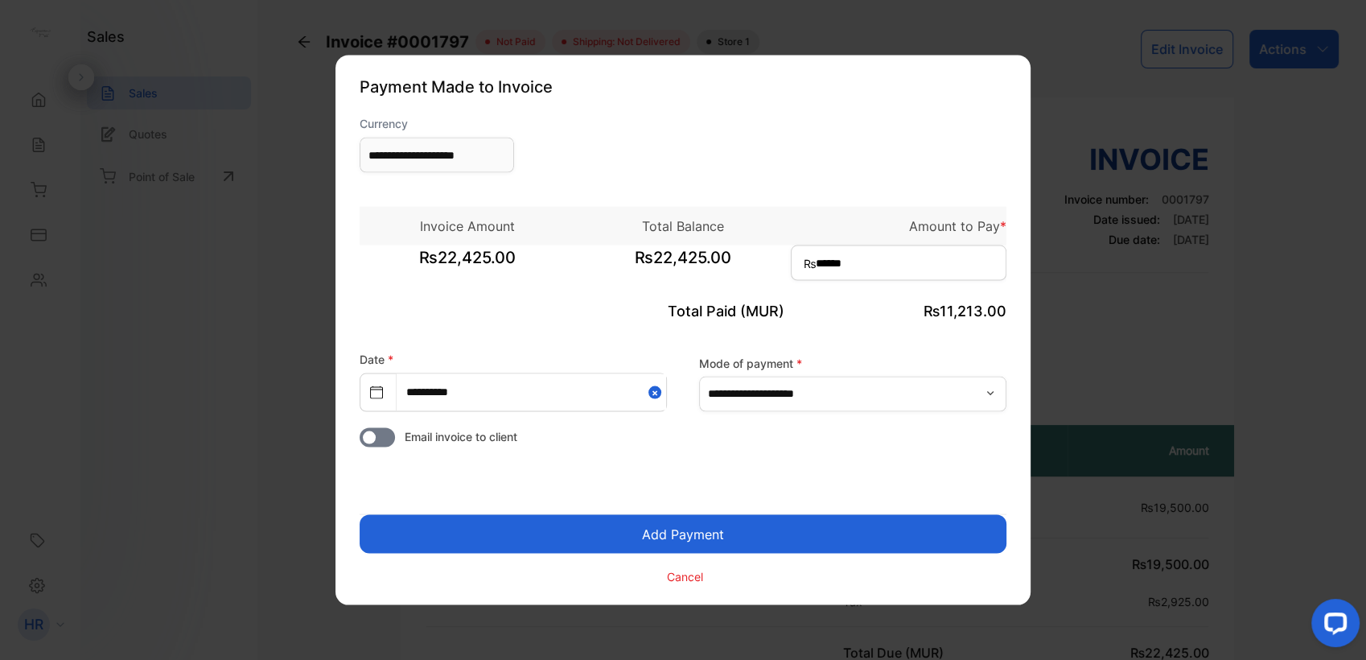
click at [789, 535] on button "Add Payment" at bounding box center [683, 534] width 647 height 39
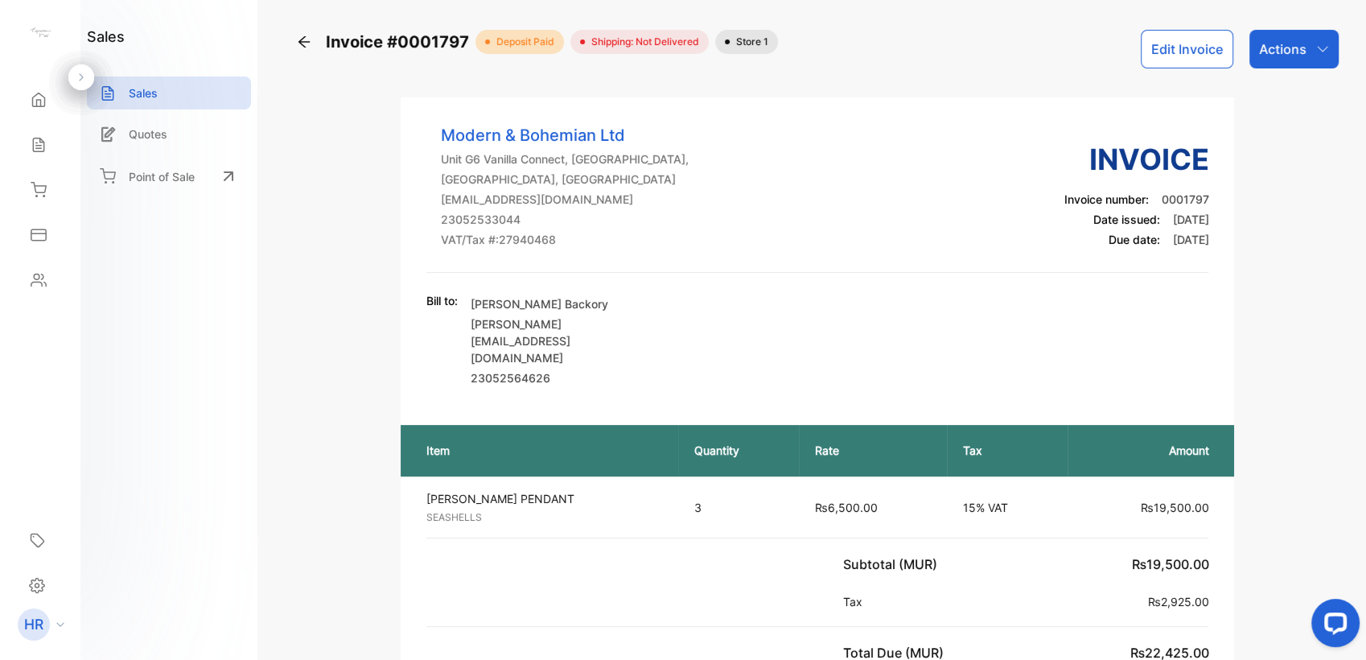
click at [1298, 43] on p "Actions" at bounding box center [1282, 48] width 47 height 19
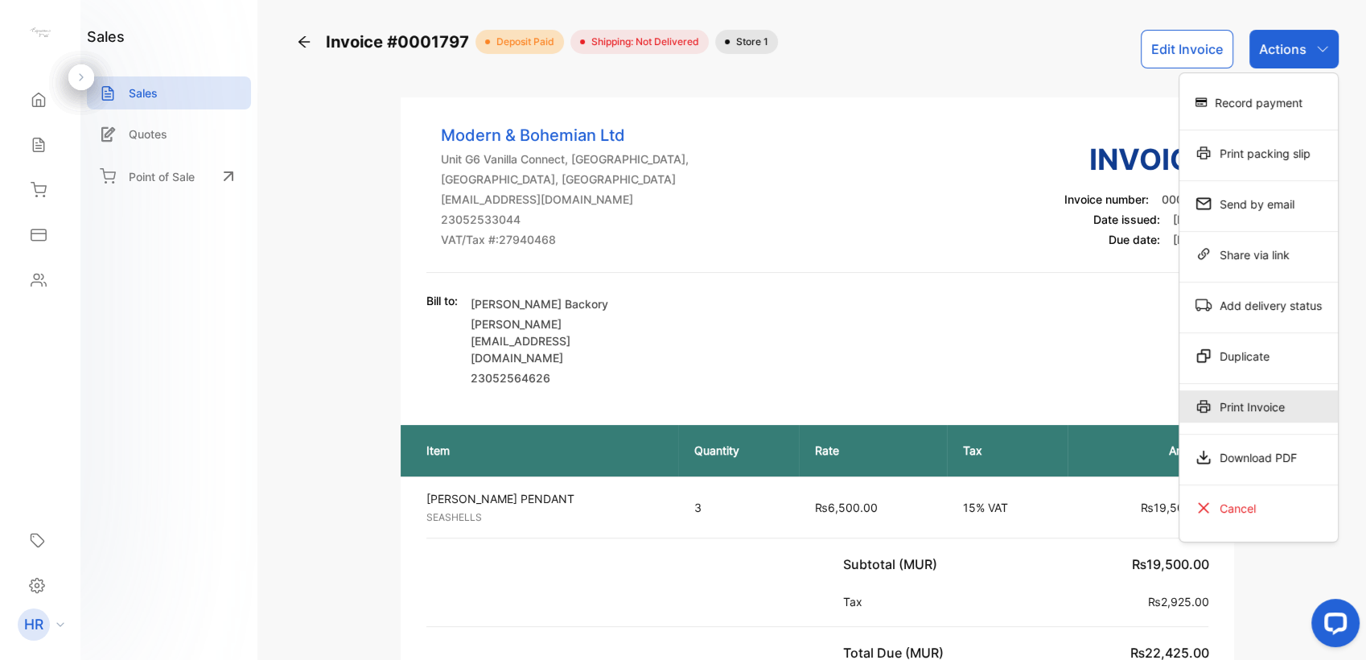
click at [1251, 416] on div "Print Invoice" at bounding box center [1258, 406] width 158 height 32
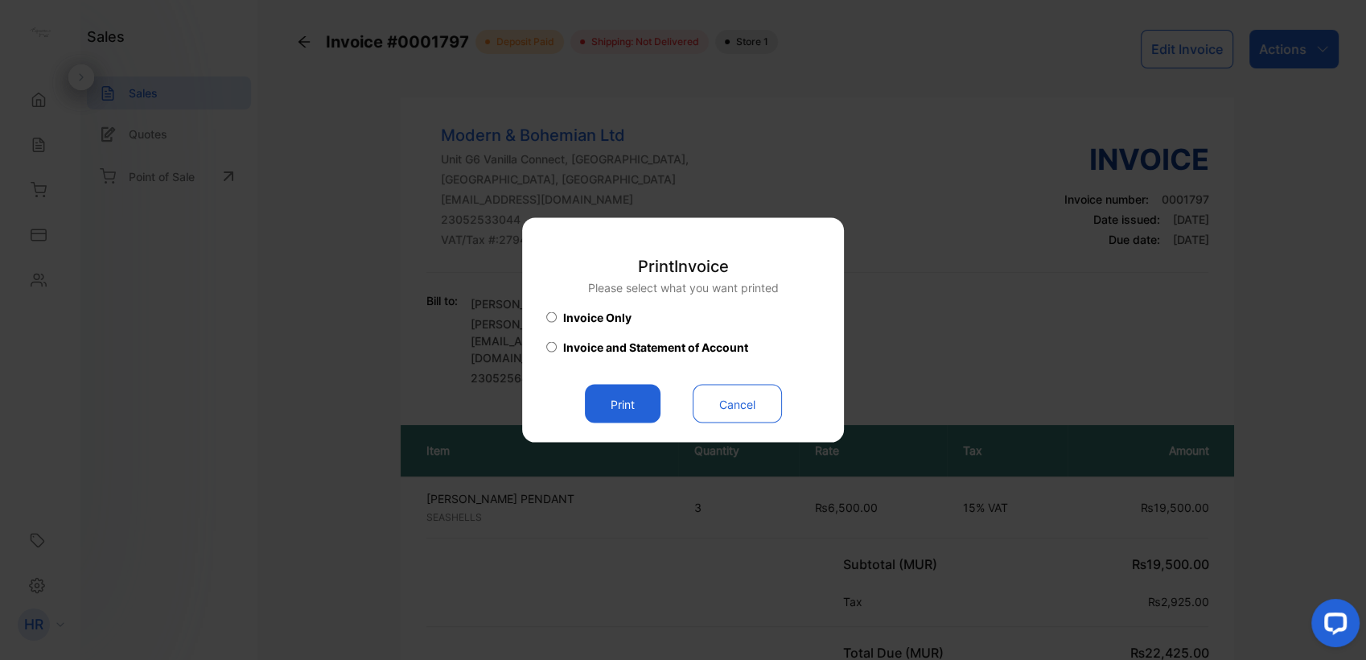
click at [643, 405] on button "Print" at bounding box center [623, 403] width 76 height 39
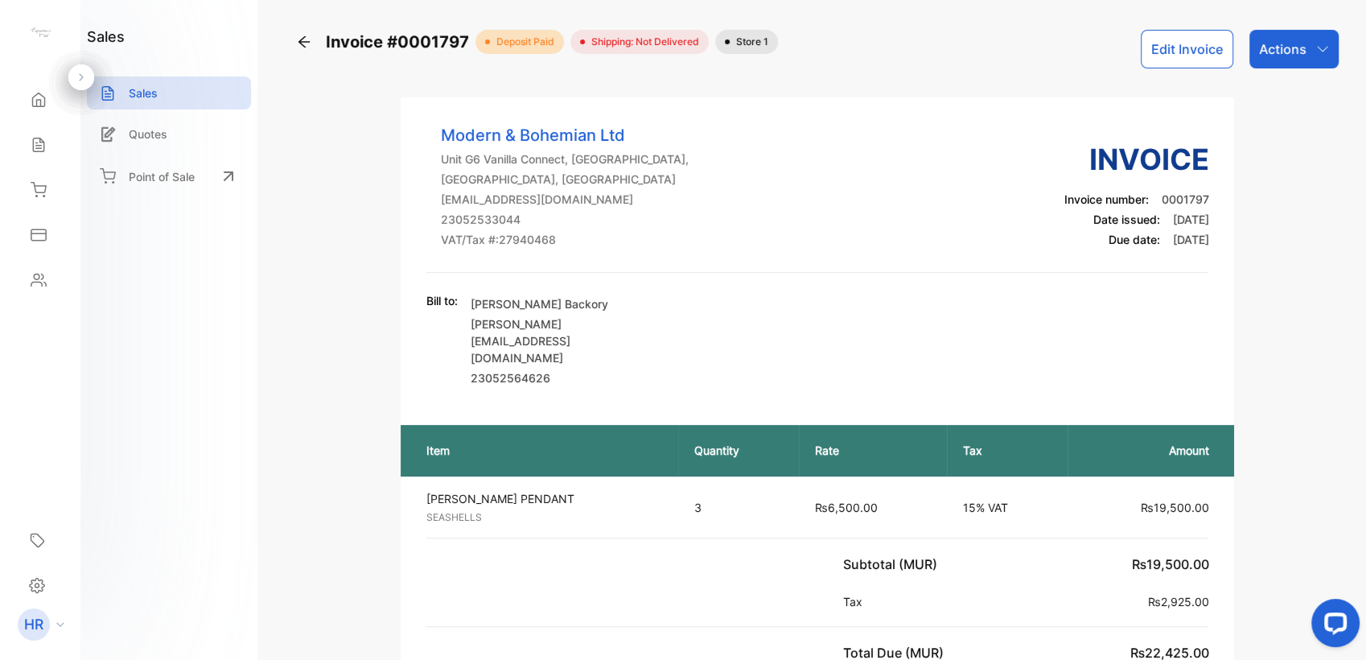
click at [1284, 33] on div "Actions" at bounding box center [1293, 49] width 89 height 39
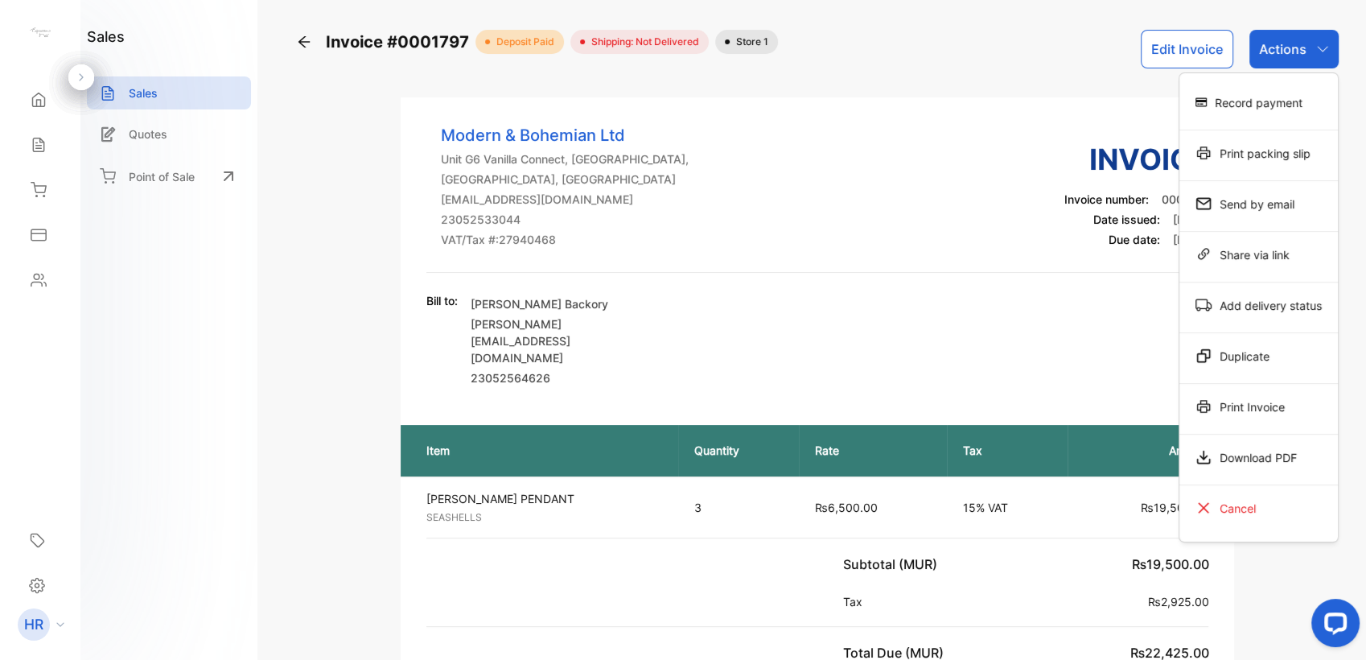
click at [1248, 420] on div "Print Invoice" at bounding box center [1258, 406] width 158 height 32
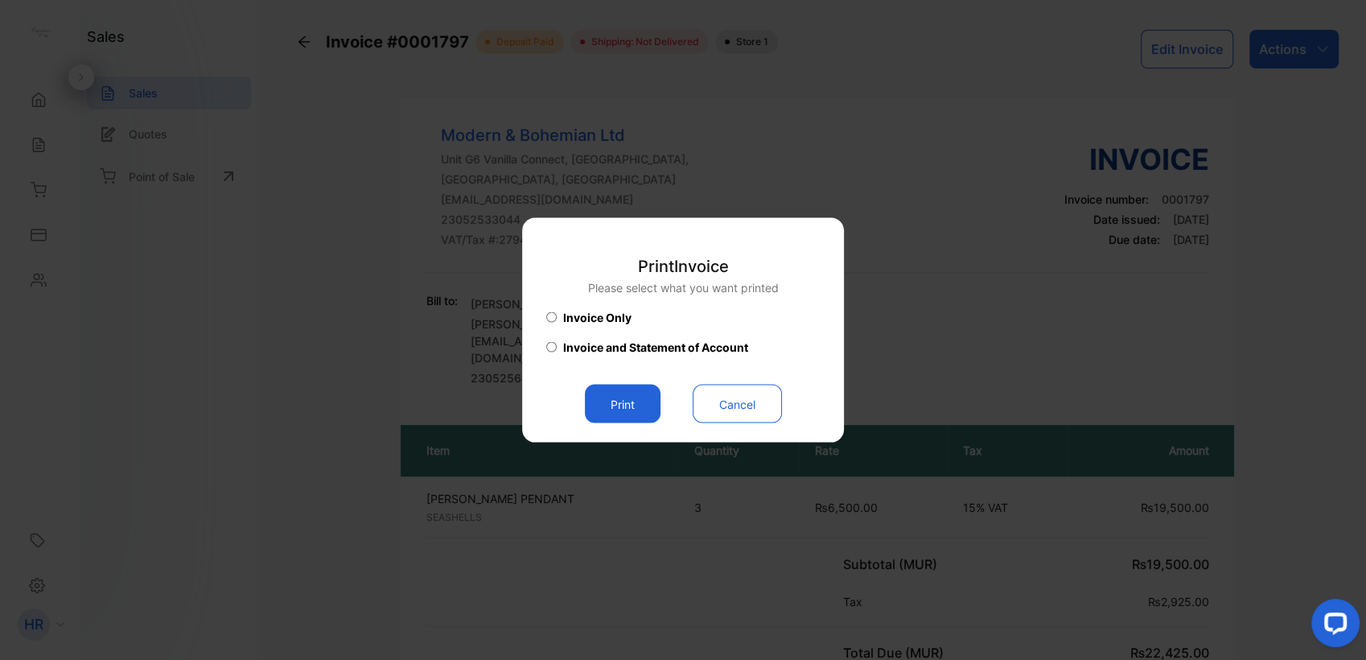
click at [642, 383] on div "Print Invoice Please select what you want printed Invoice Only Invoice and Stat…" at bounding box center [682, 330] width 273 height 185
click at [635, 402] on button "Print" at bounding box center [623, 403] width 76 height 39
